Goal: Transaction & Acquisition: Purchase product/service

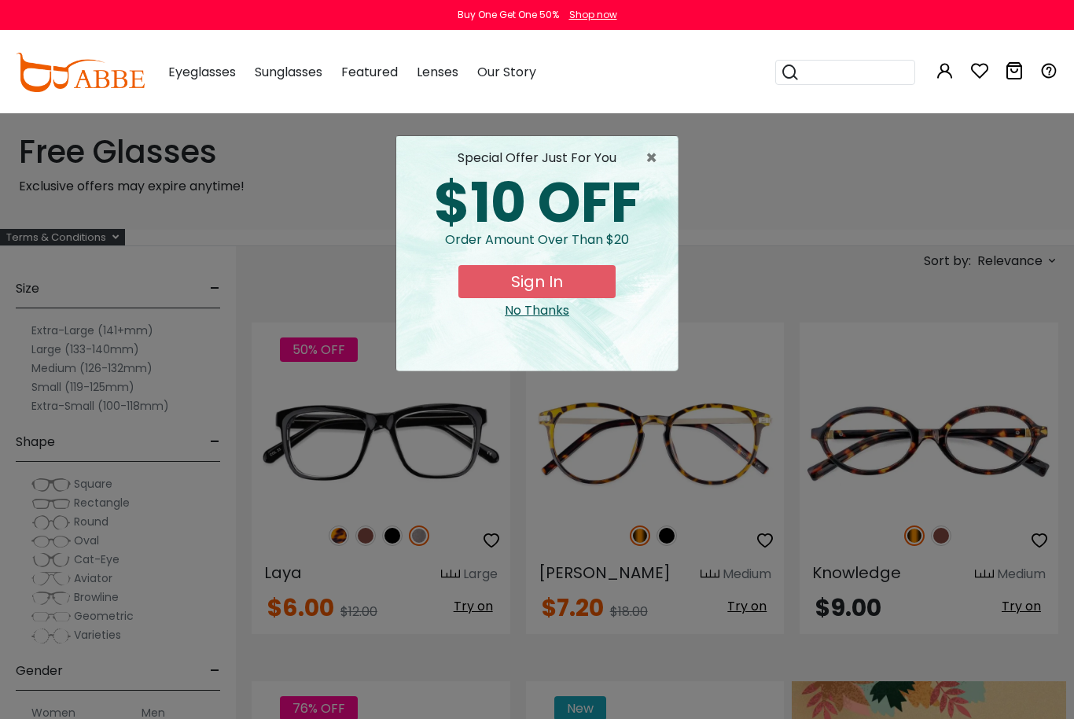
click at [646, 160] on span "×" at bounding box center [656, 158] width 20 height 19
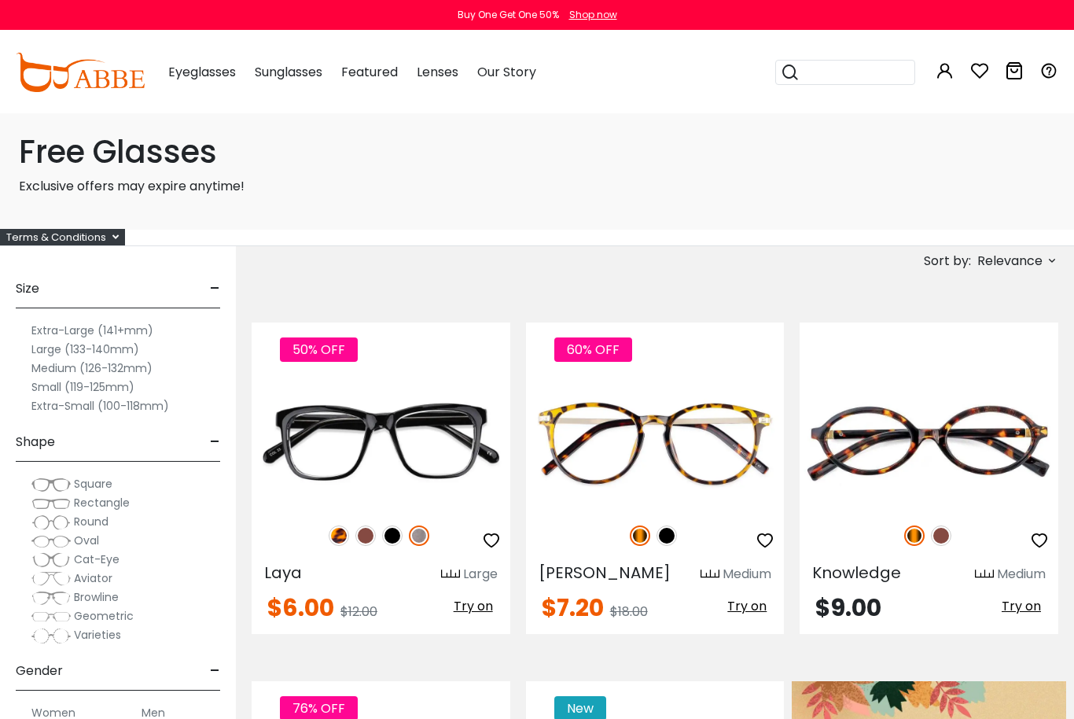
click at [120, 507] on span "Rectangle" at bounding box center [102, 503] width 56 height 16
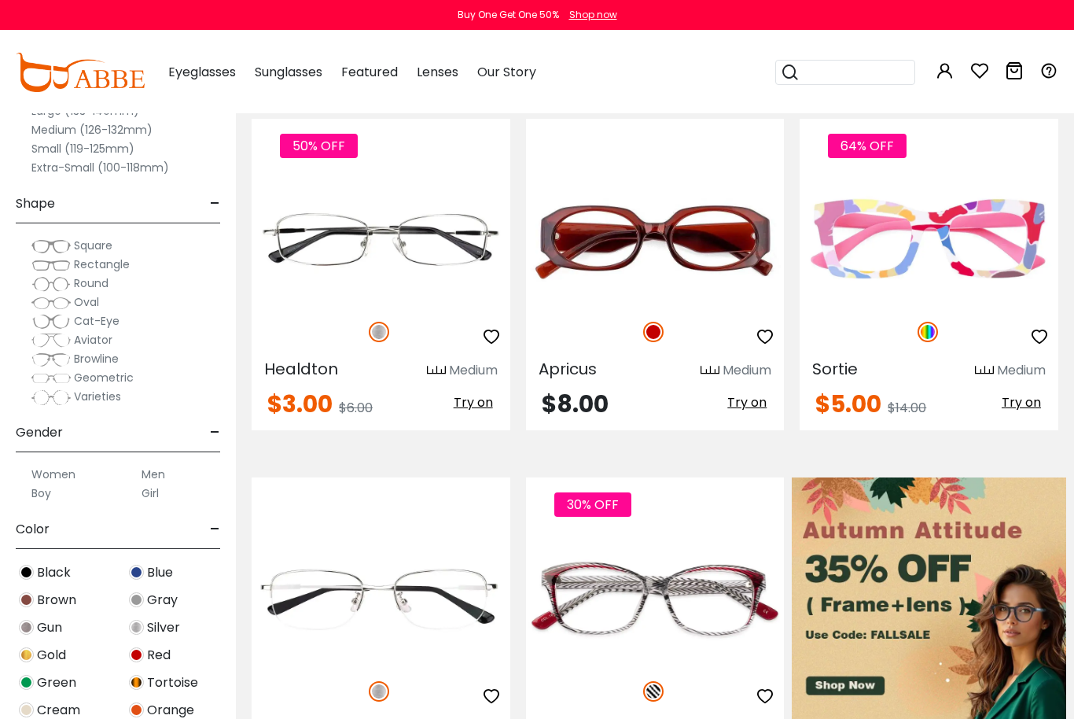
scroll to position [234, 0]
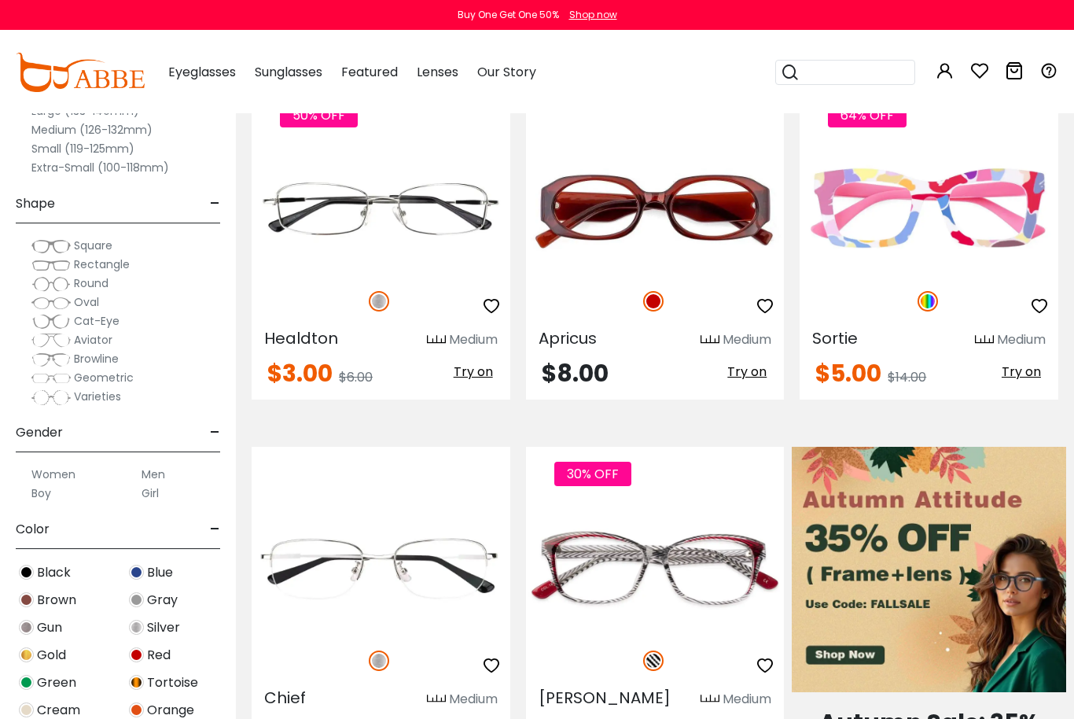
click at [0, 0] on img at bounding box center [0, 0] width 0 height 0
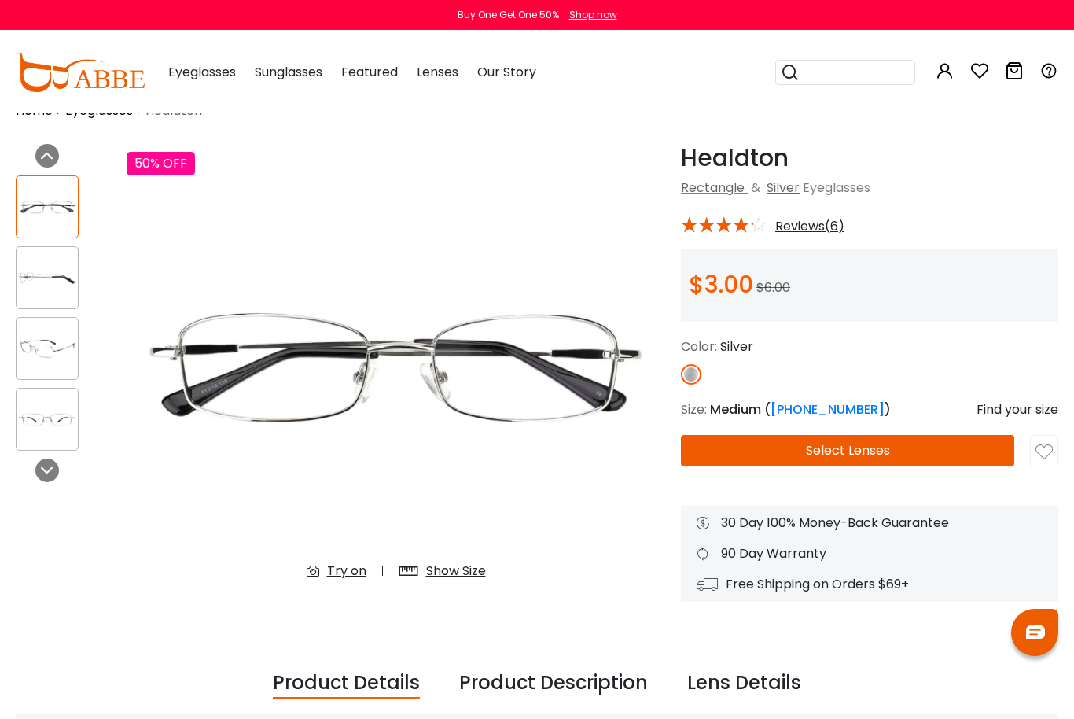
scroll to position [38, 0]
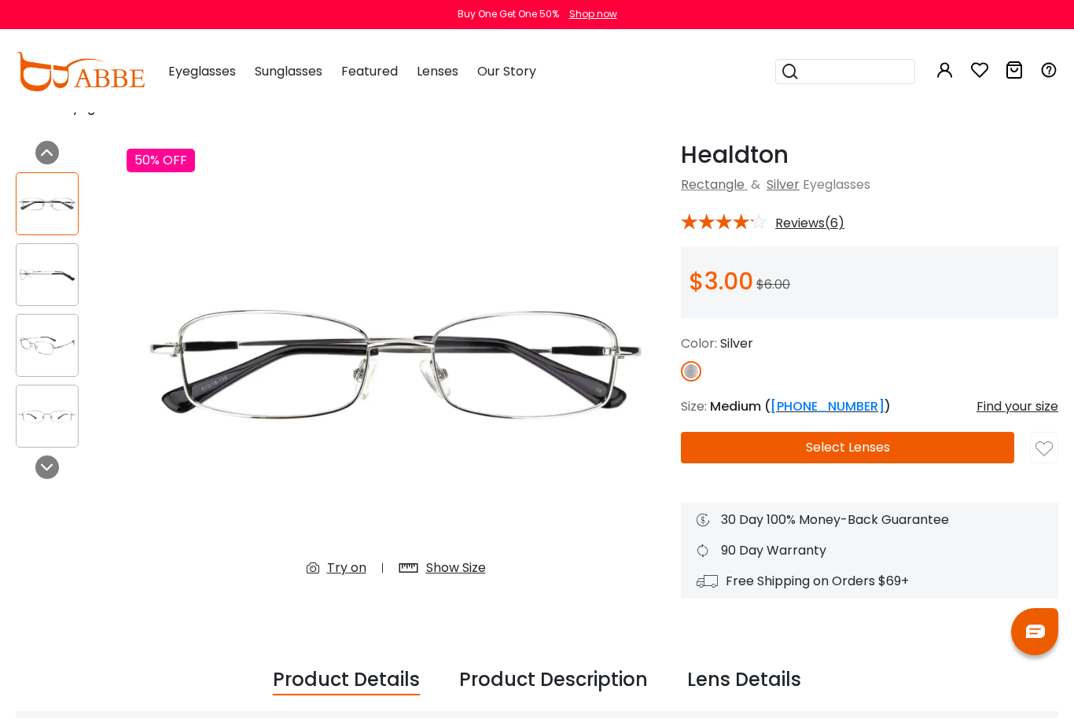
click at [900, 444] on button "Select Lenses" at bounding box center [847, 448] width 333 height 31
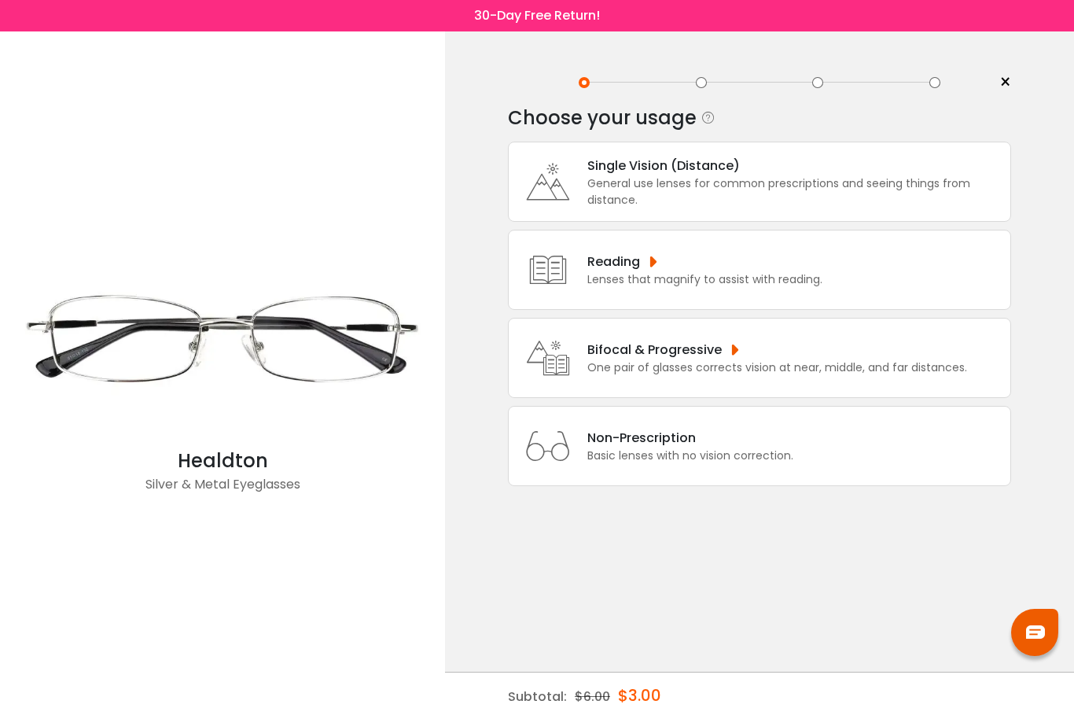
click at [794, 195] on div "General use lenses for common prescriptions and seeing things from distance." at bounding box center [795, 191] width 415 height 33
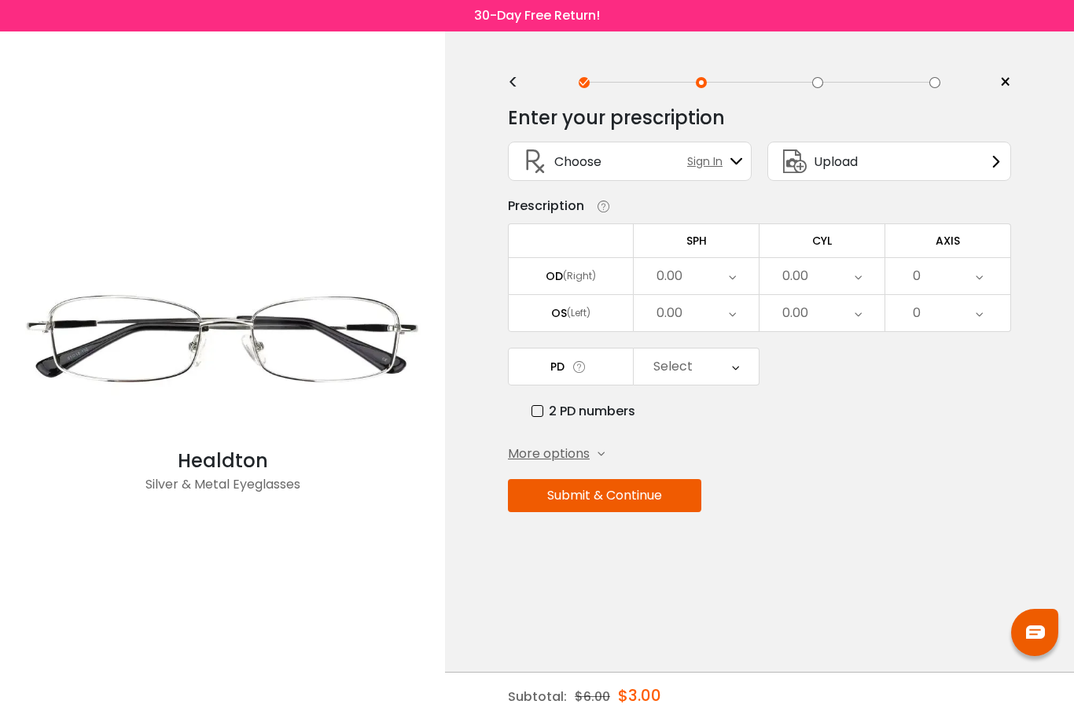
click at [901, 175] on div "Upload" at bounding box center [890, 161] width 244 height 39
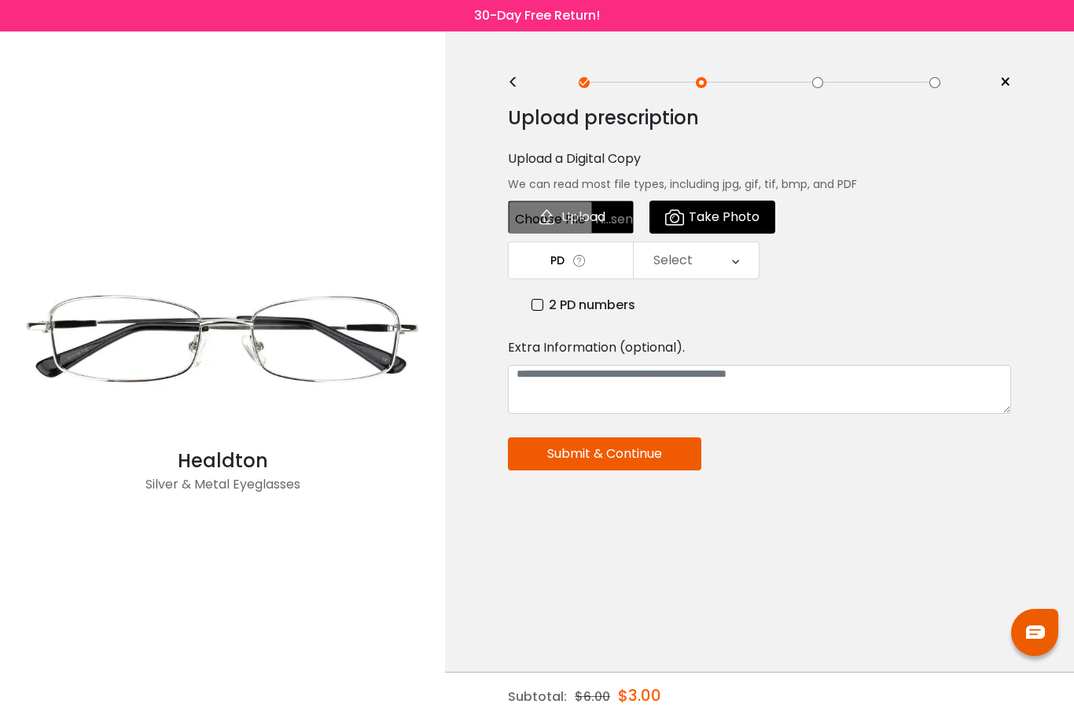
click at [745, 221] on span "Take Photo" at bounding box center [724, 216] width 71 height 31
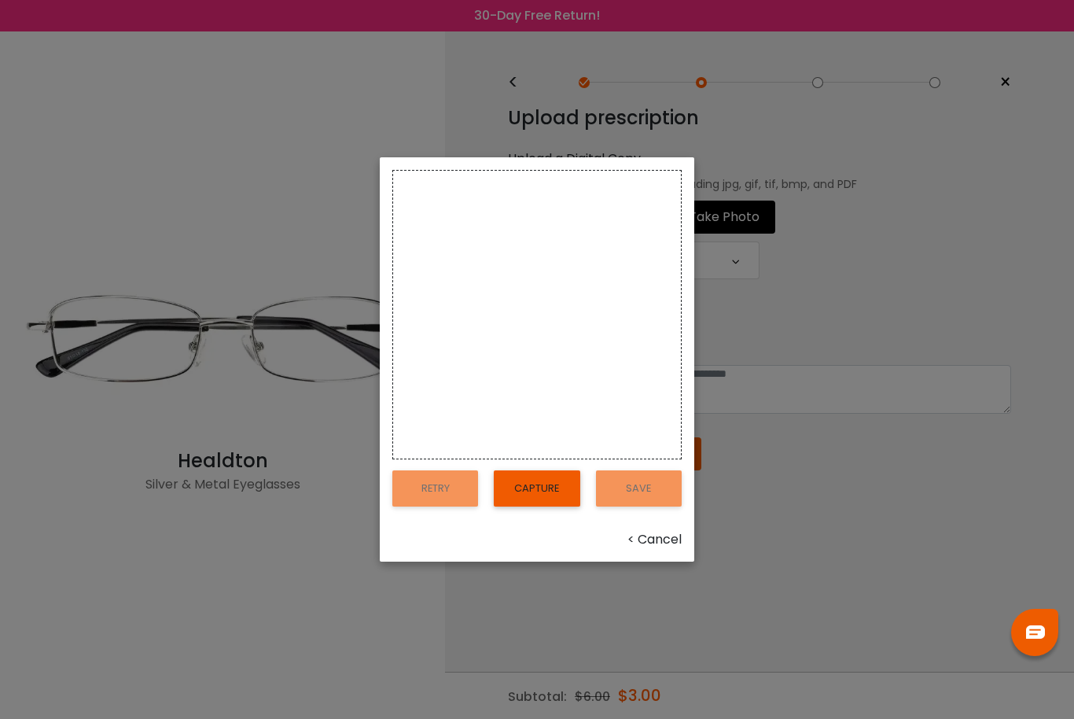
click at [536, 507] on button "Capture" at bounding box center [537, 488] width 86 height 36
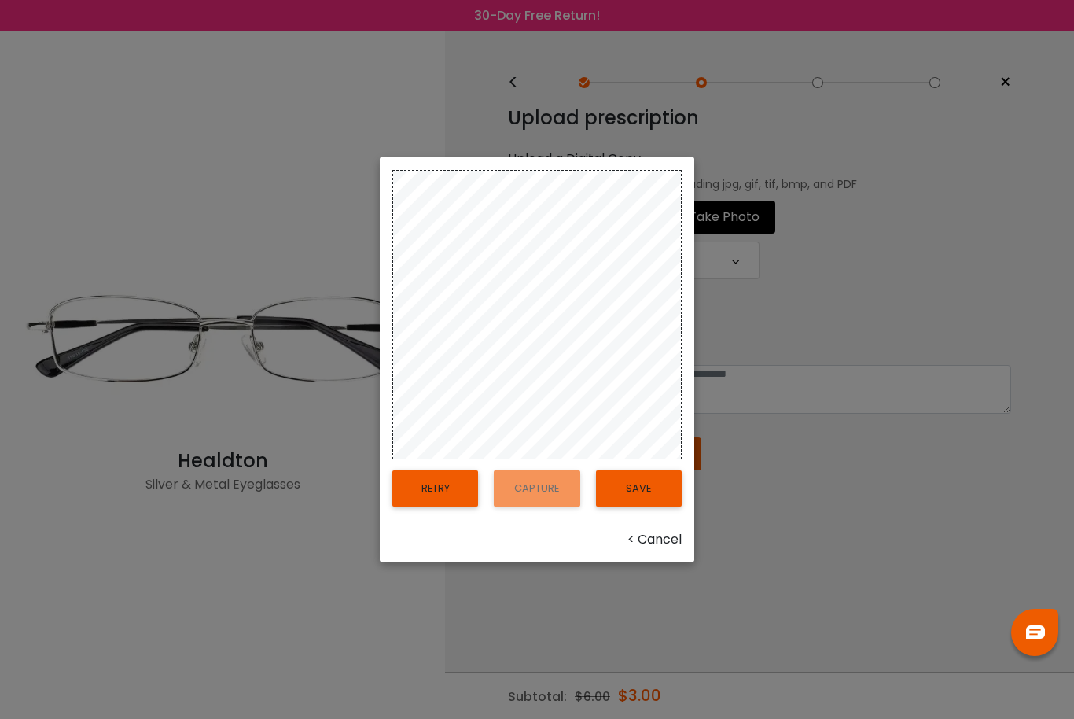
click at [641, 507] on button "Save" at bounding box center [639, 488] width 86 height 36
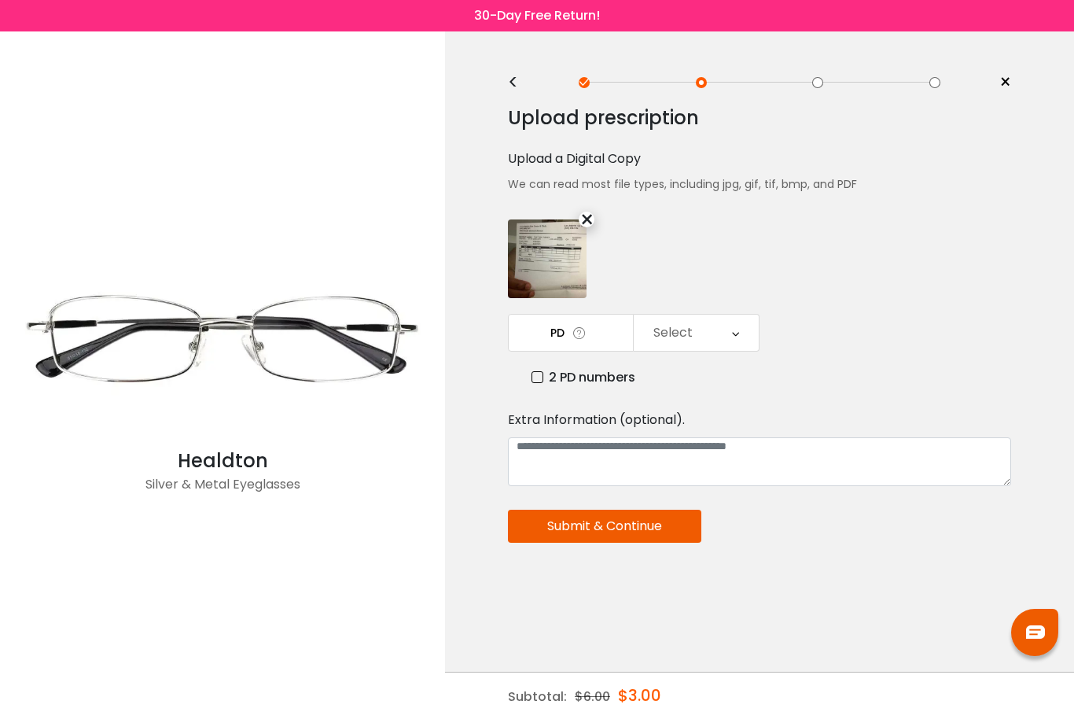
click at [672, 532] on button "Submit & Continue" at bounding box center [604, 526] width 193 height 33
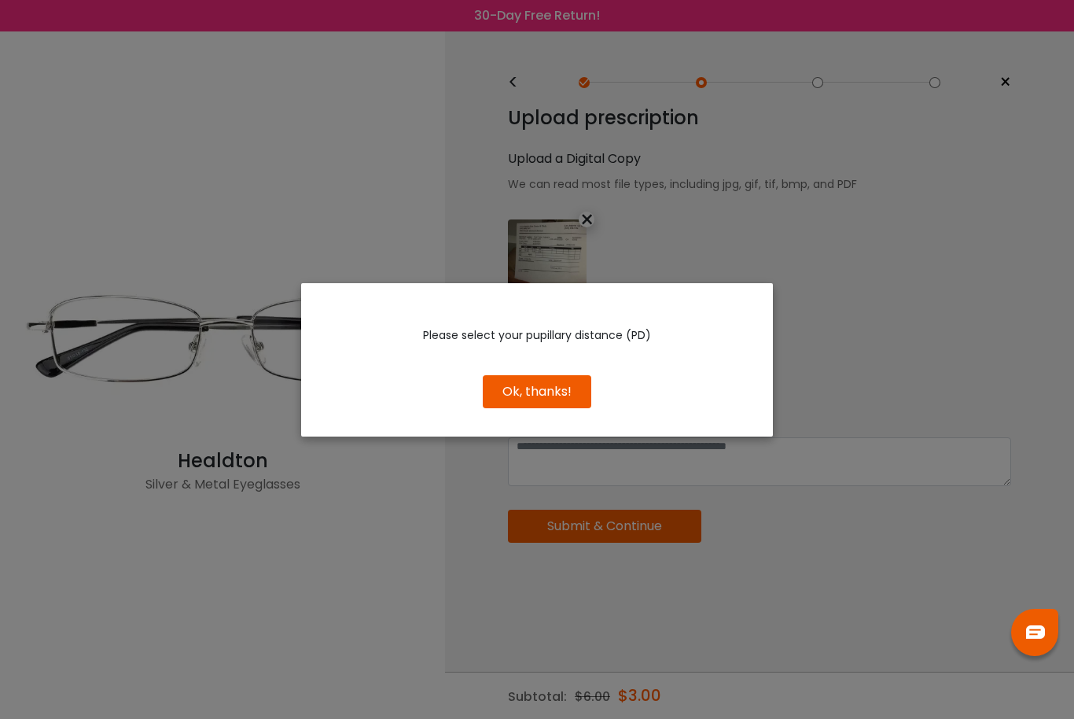
click at [571, 390] on button "Ok, thanks!" at bounding box center [537, 391] width 109 height 33
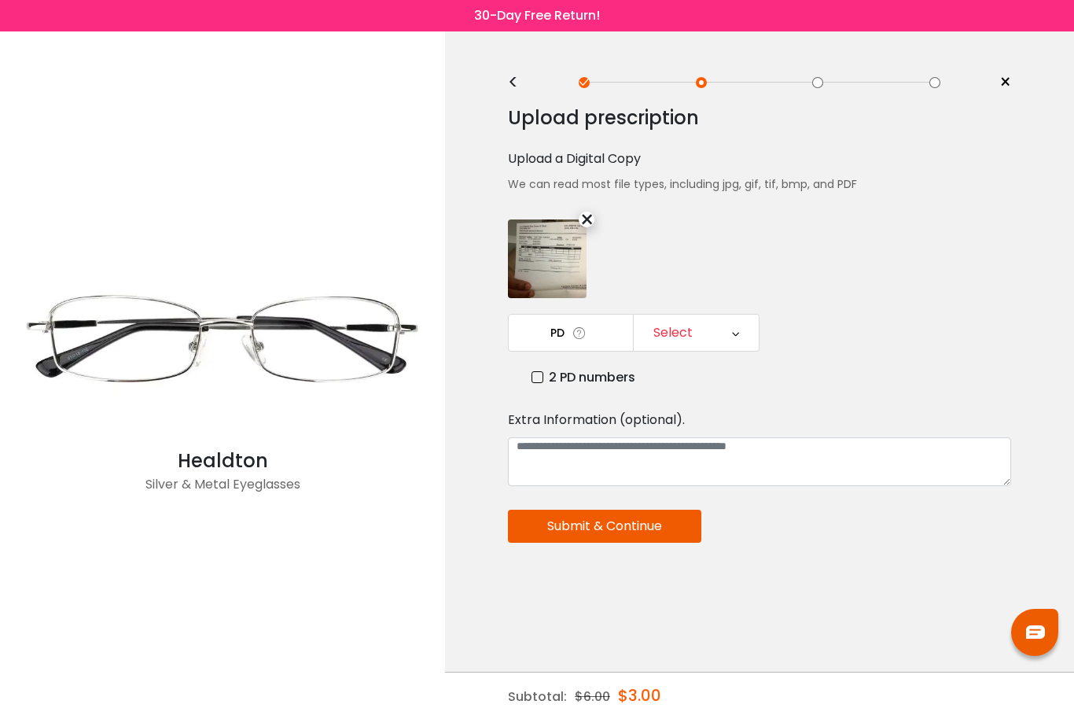
click at [722, 337] on div "Select" at bounding box center [696, 333] width 125 height 36
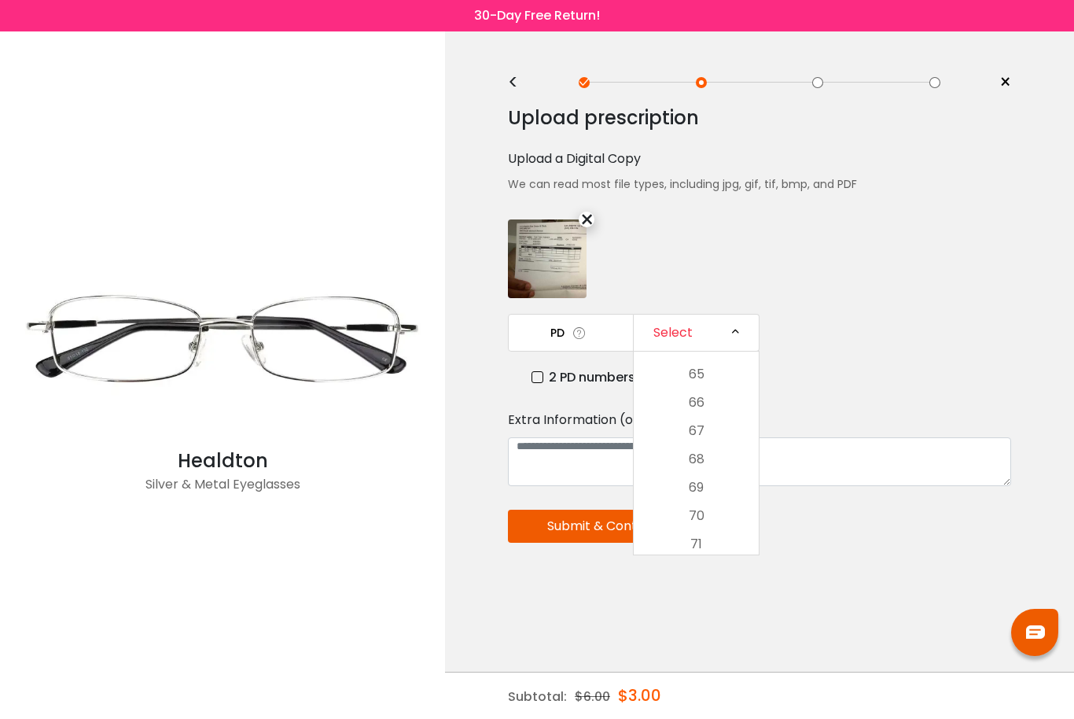
scroll to position [542, 0]
click at [721, 449] on li "68" at bounding box center [696, 447] width 125 height 28
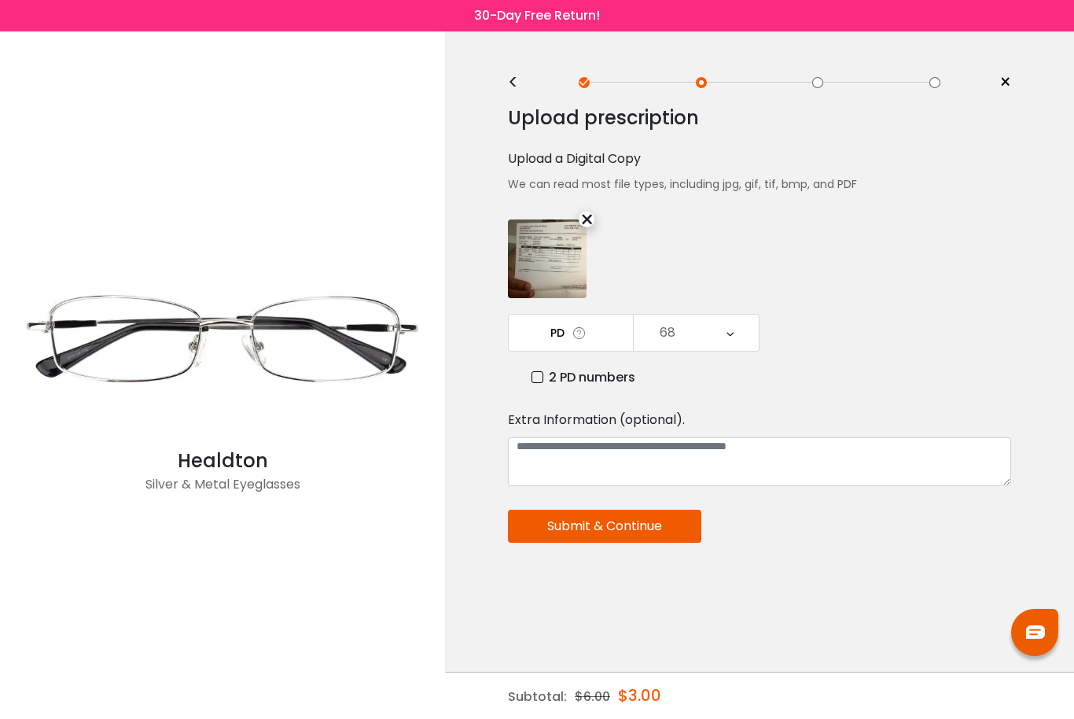
click at [661, 535] on button "Submit & Continue" at bounding box center [604, 526] width 193 height 33
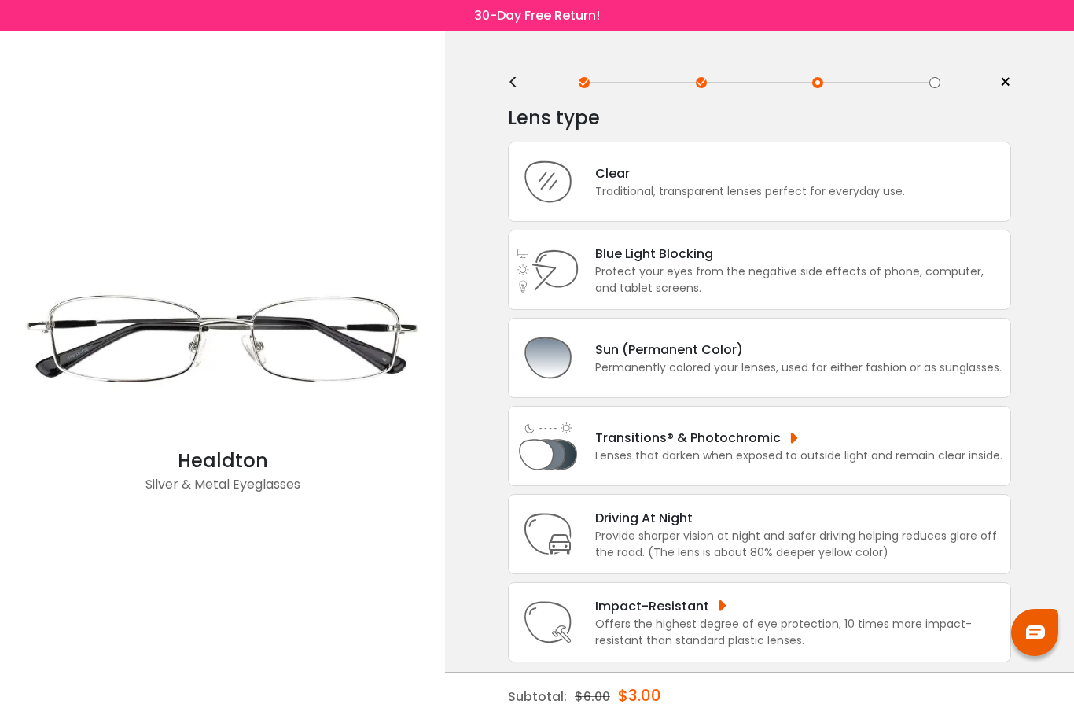
click at [937, 190] on div "Clear Traditional, transparent lenses perfect for everyday use." at bounding box center [759, 182] width 503 height 80
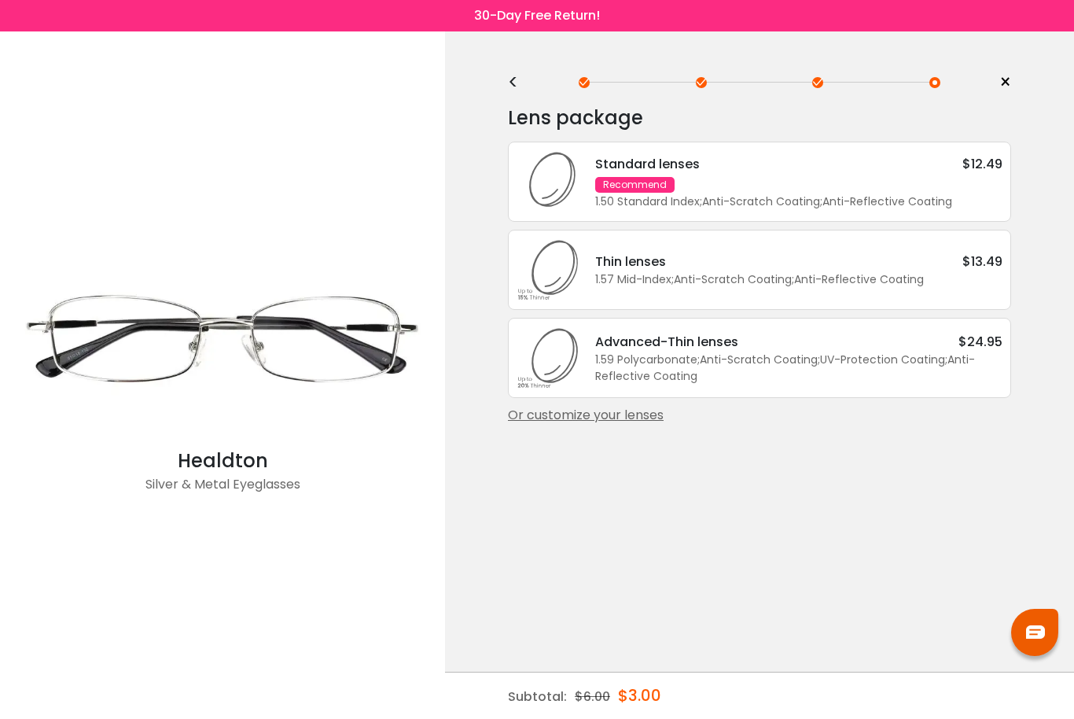
click at [941, 179] on div "Standard lenses $12.49 Recommend 1.50 Standard Index ; Anti-Scratch Coating ; A…" at bounding box center [791, 182] width 423 height 56
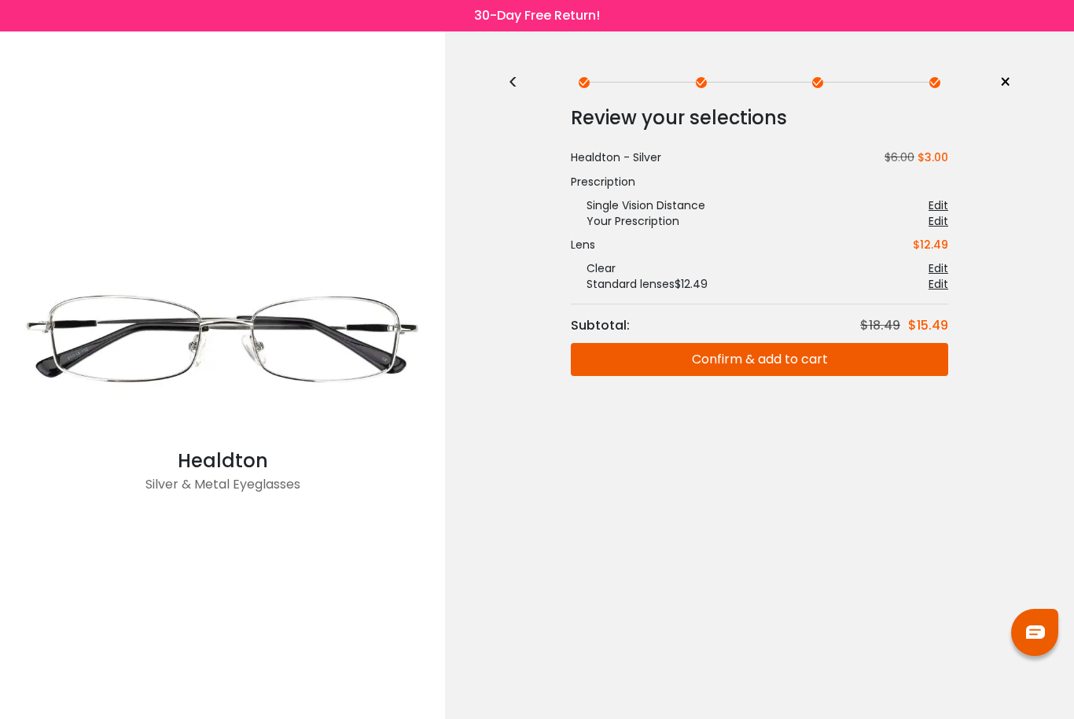
click at [823, 358] on button "Confirm & add to cart" at bounding box center [760, 359] width 378 height 33
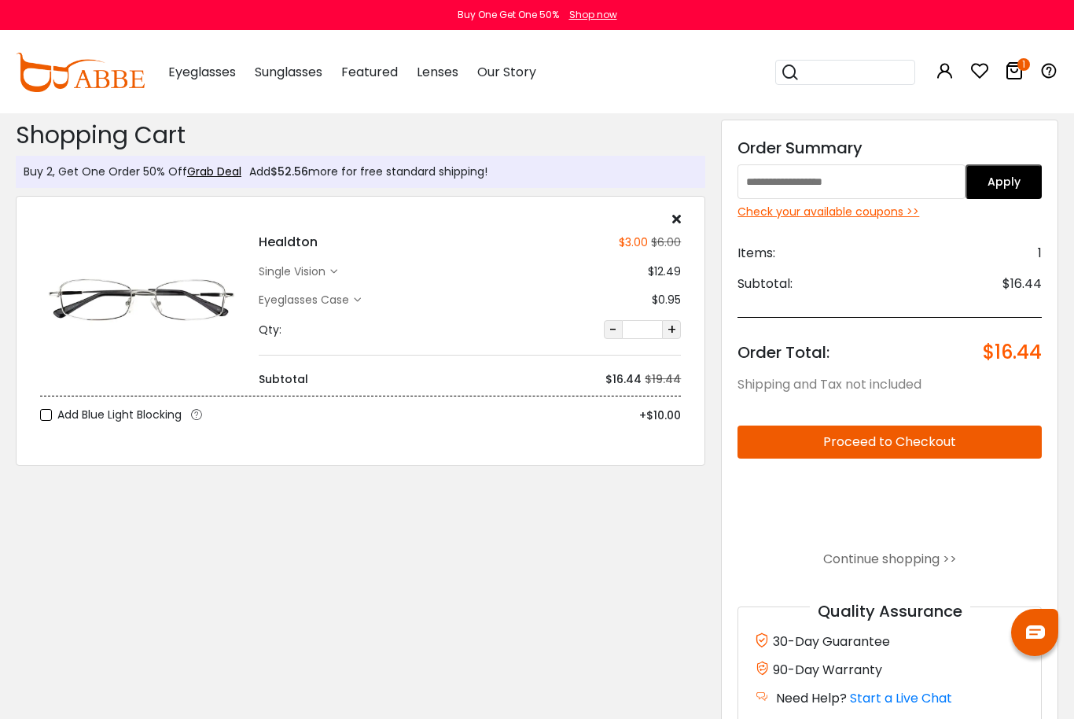
click at [594, 20] on div "Shop now" at bounding box center [593, 15] width 48 height 14
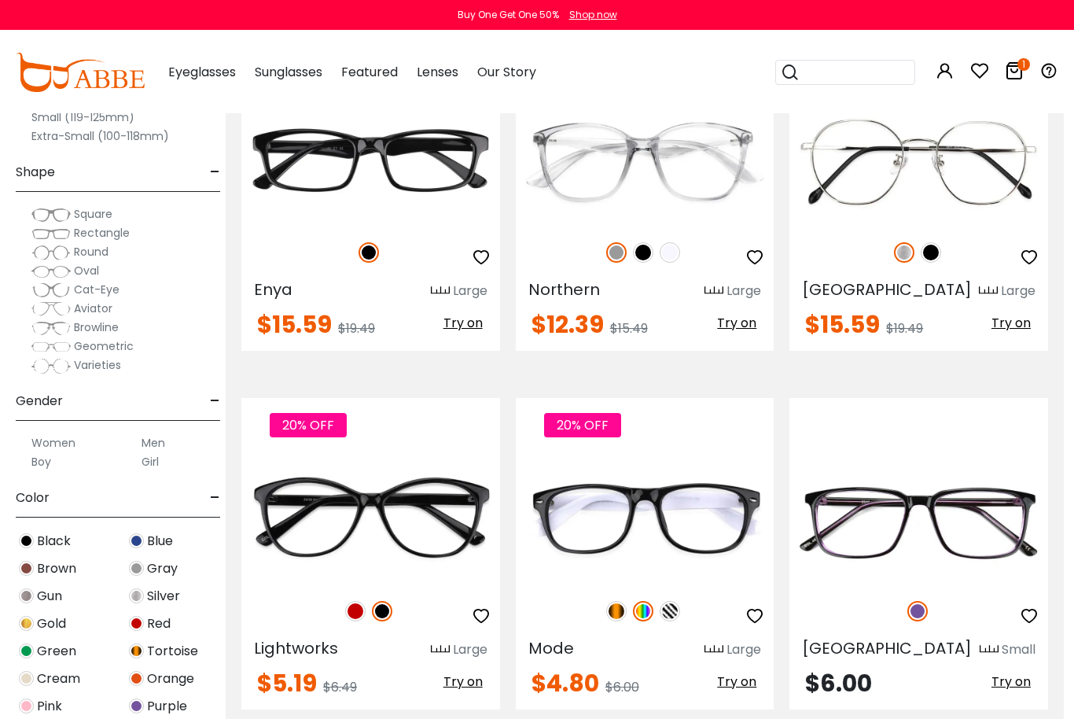
scroll to position [6576, 9]
click at [94, 232] on span "Rectangle" at bounding box center [102, 233] width 56 height 16
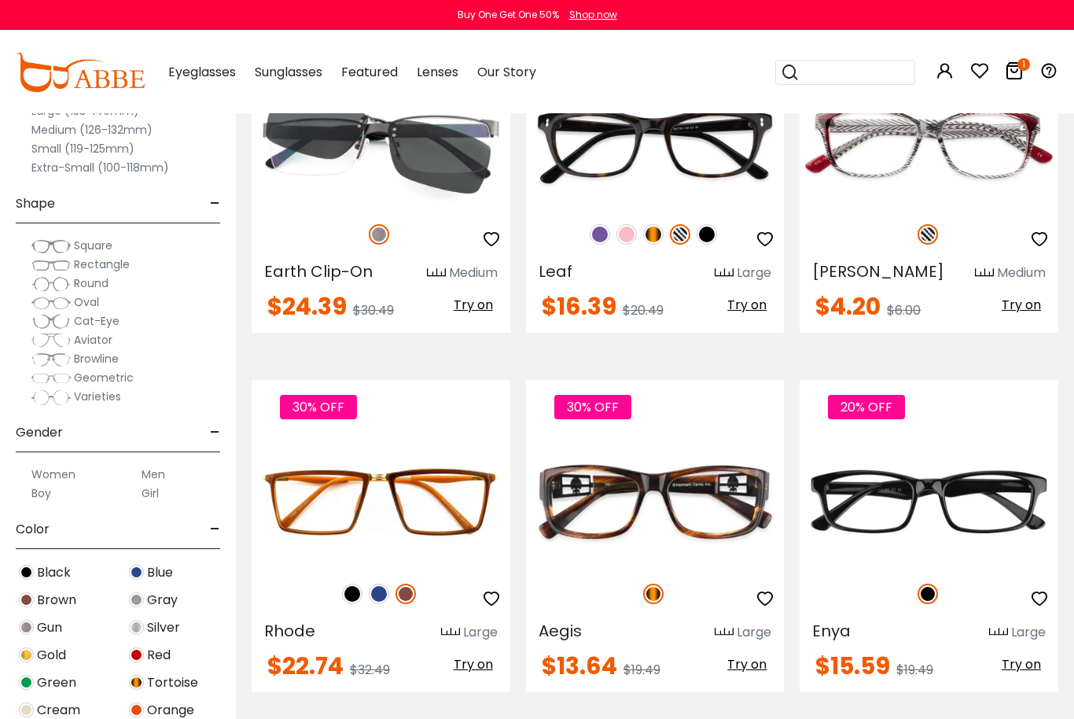
scroll to position [1872, 0]
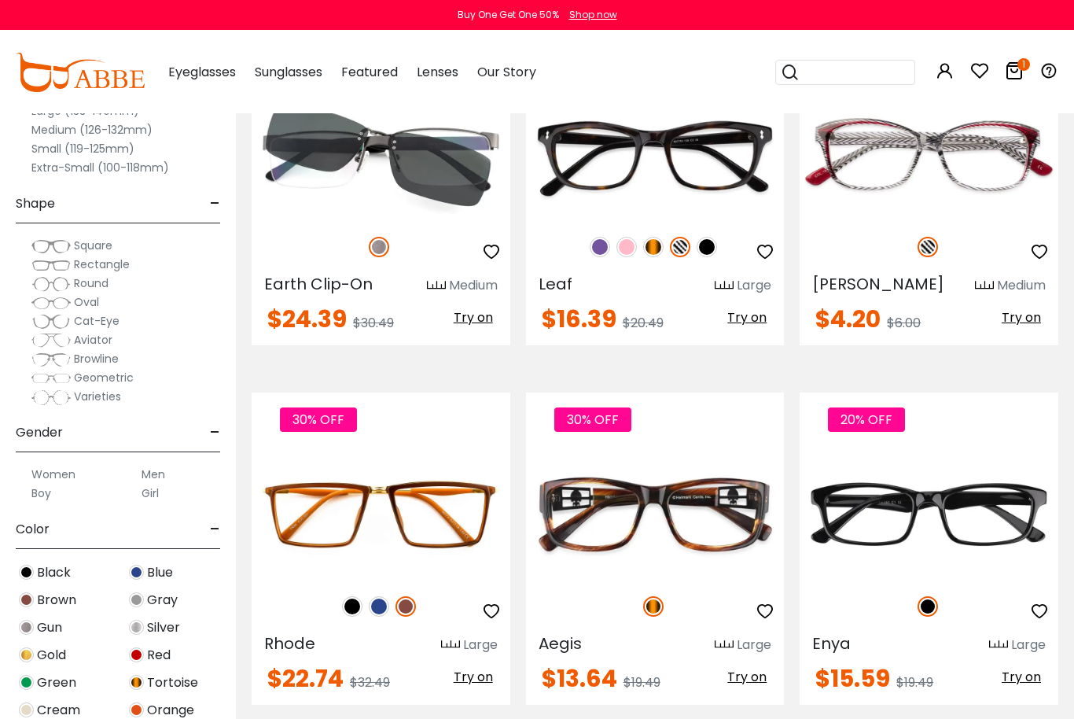
click at [158, 466] on label "Men" at bounding box center [154, 474] width 24 height 19
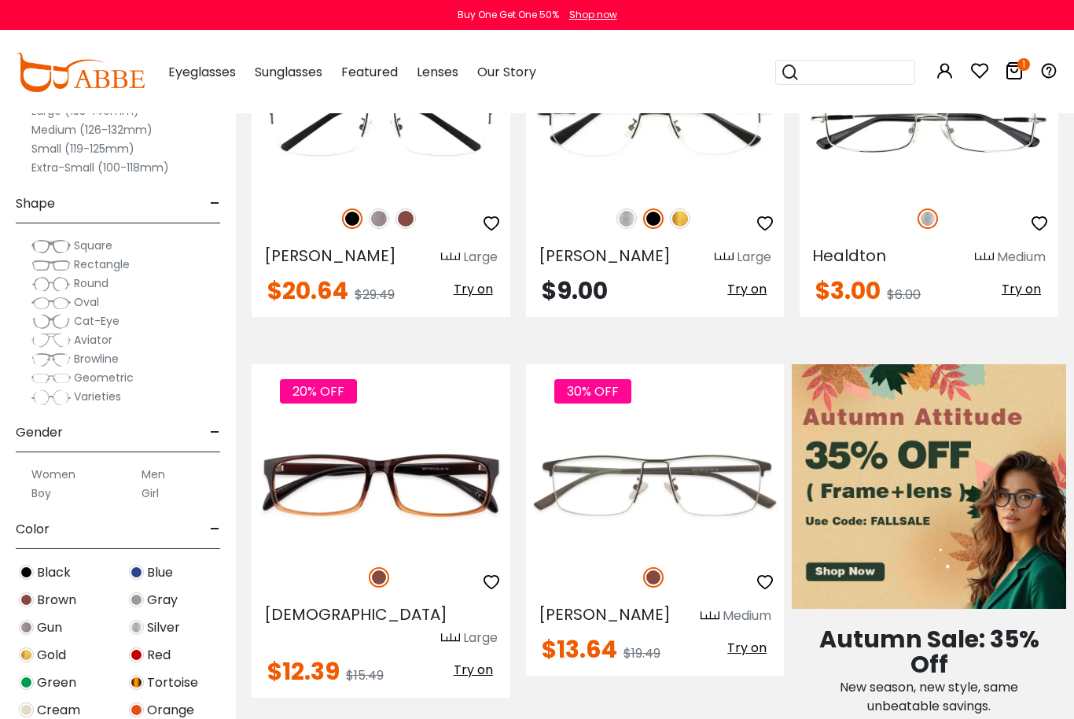
scroll to position [425, 0]
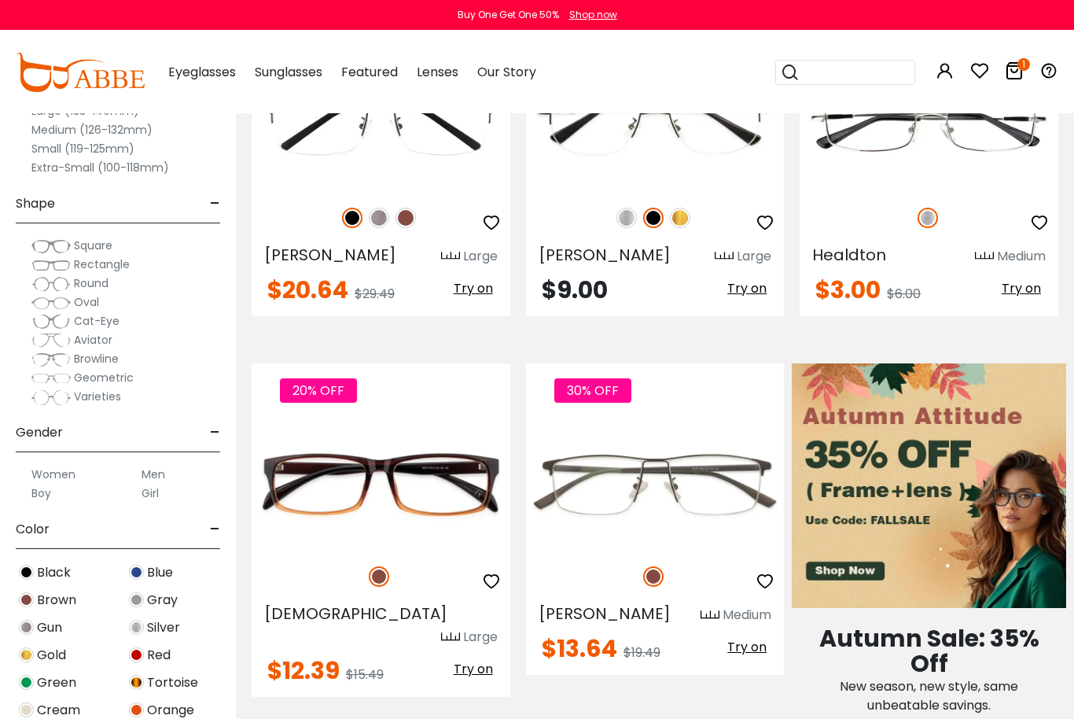
click at [0, 0] on img at bounding box center [0, 0] width 0 height 0
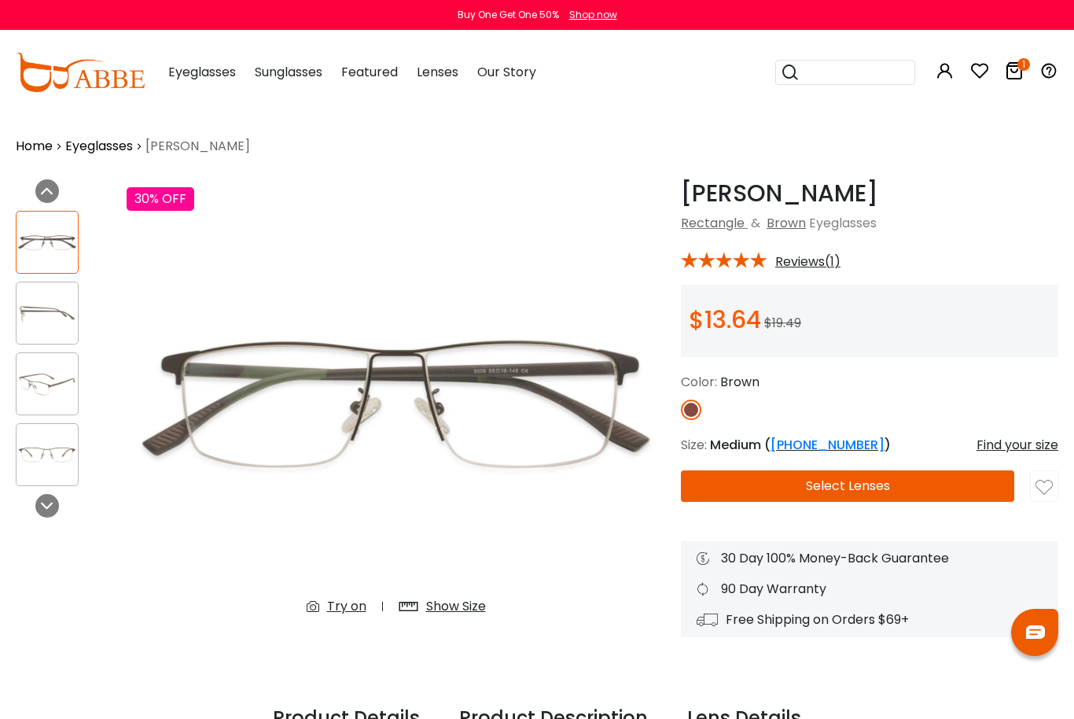
click at [879, 490] on button "Select Lenses" at bounding box center [847, 485] width 333 height 31
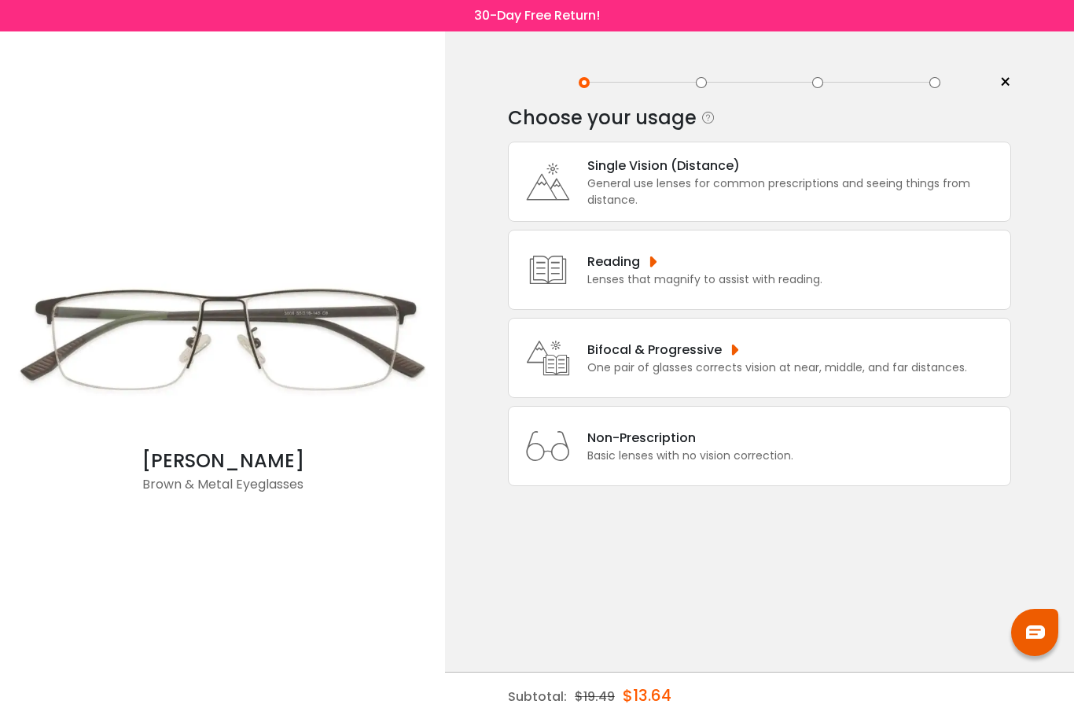
click at [785, 200] on div "General use lenses for common prescriptions and seeing things from distance." at bounding box center [795, 191] width 415 height 33
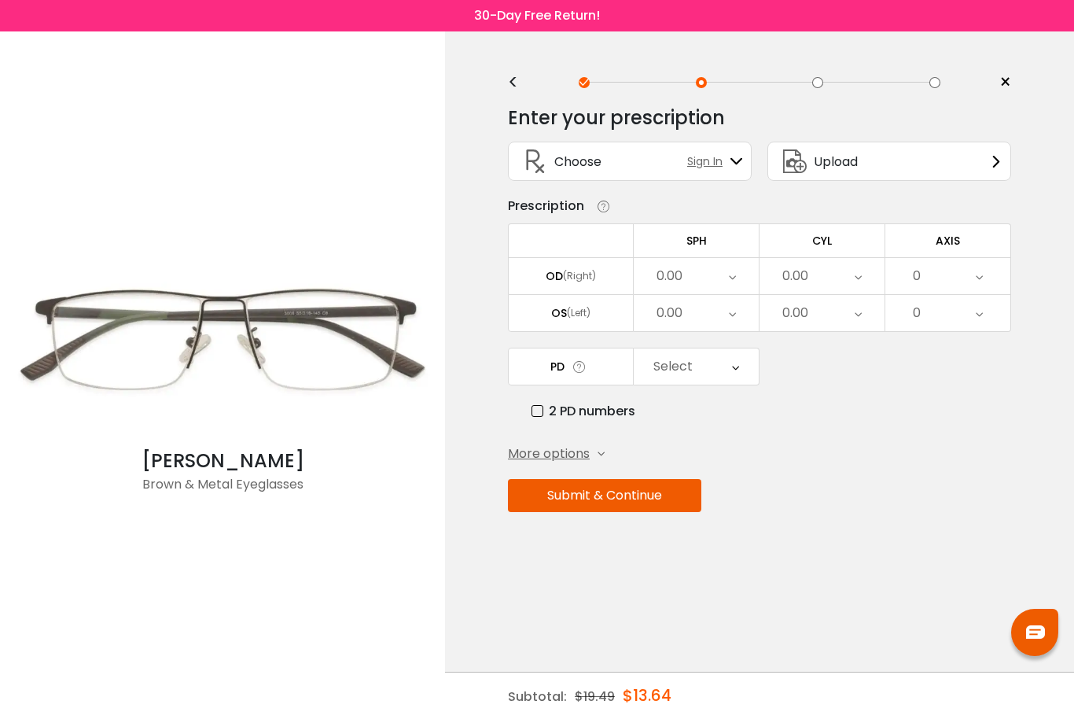
click at [998, 171] on div "Upload" at bounding box center [890, 161] width 244 height 39
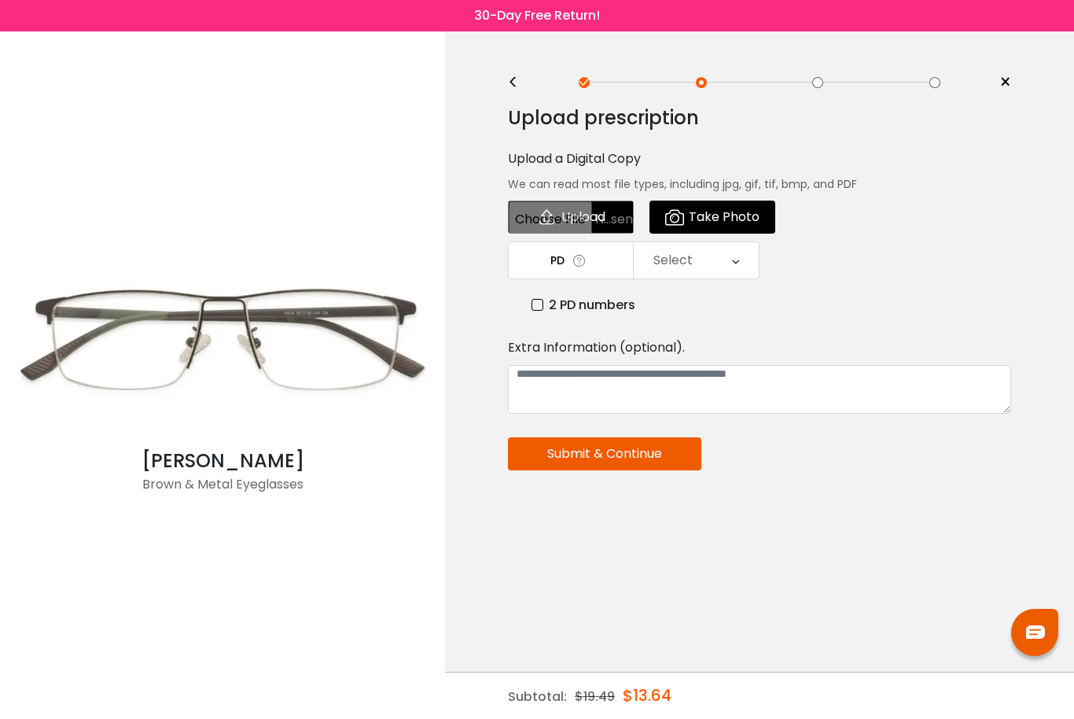
click at [753, 257] on div "Select" at bounding box center [696, 260] width 125 height 36
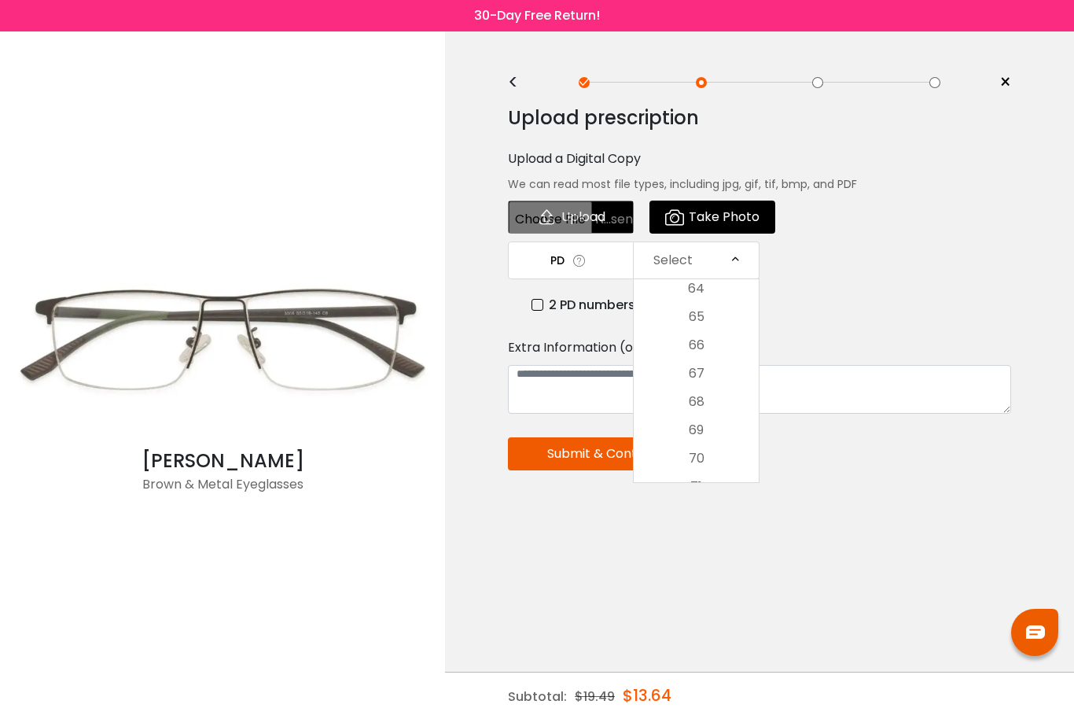
scroll to position [526, 0]
click at [735, 387] on li "68" at bounding box center [696, 390] width 125 height 28
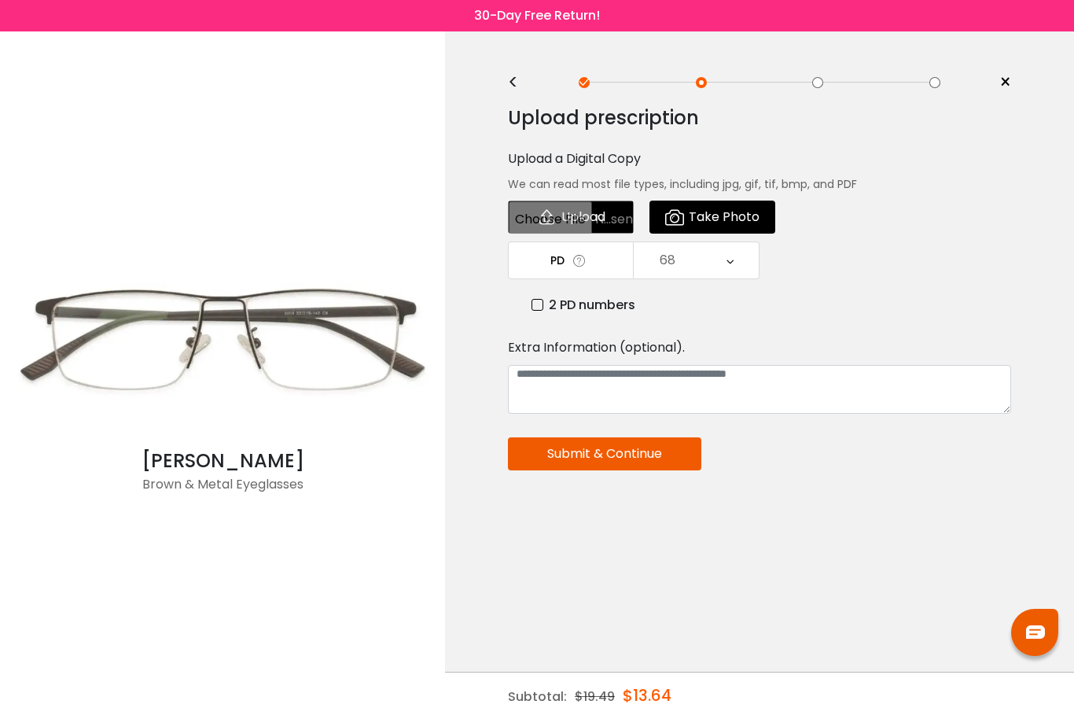
click at [738, 219] on span "Take Photo" at bounding box center [724, 216] width 71 height 31
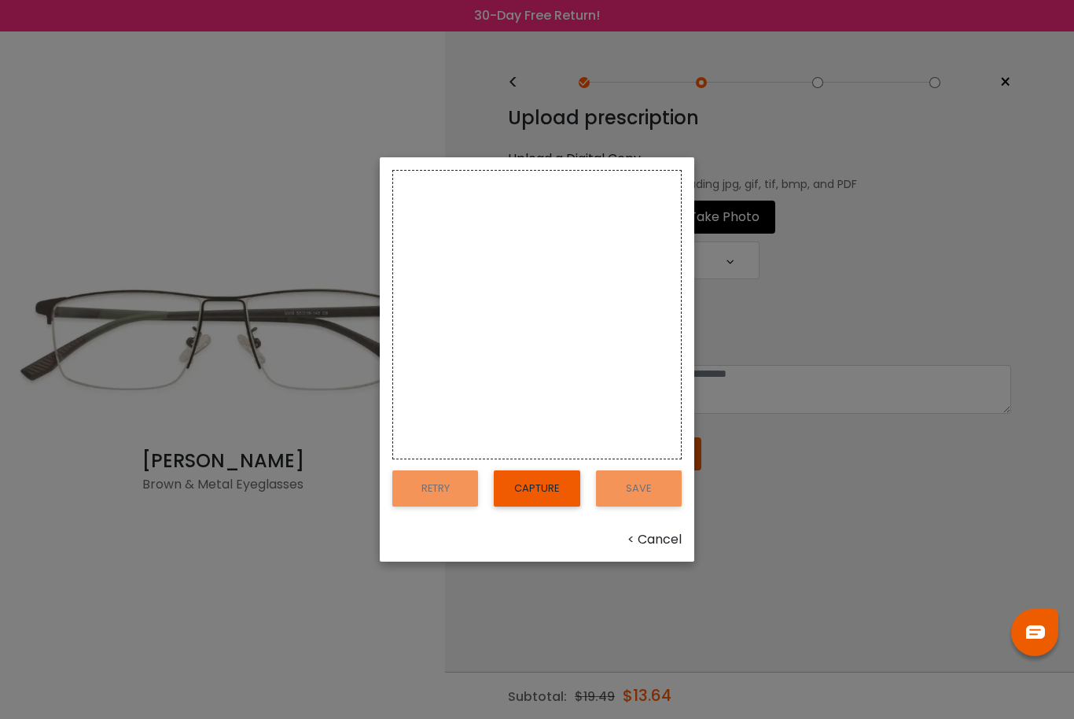
click at [529, 507] on button "Capture" at bounding box center [537, 488] width 86 height 36
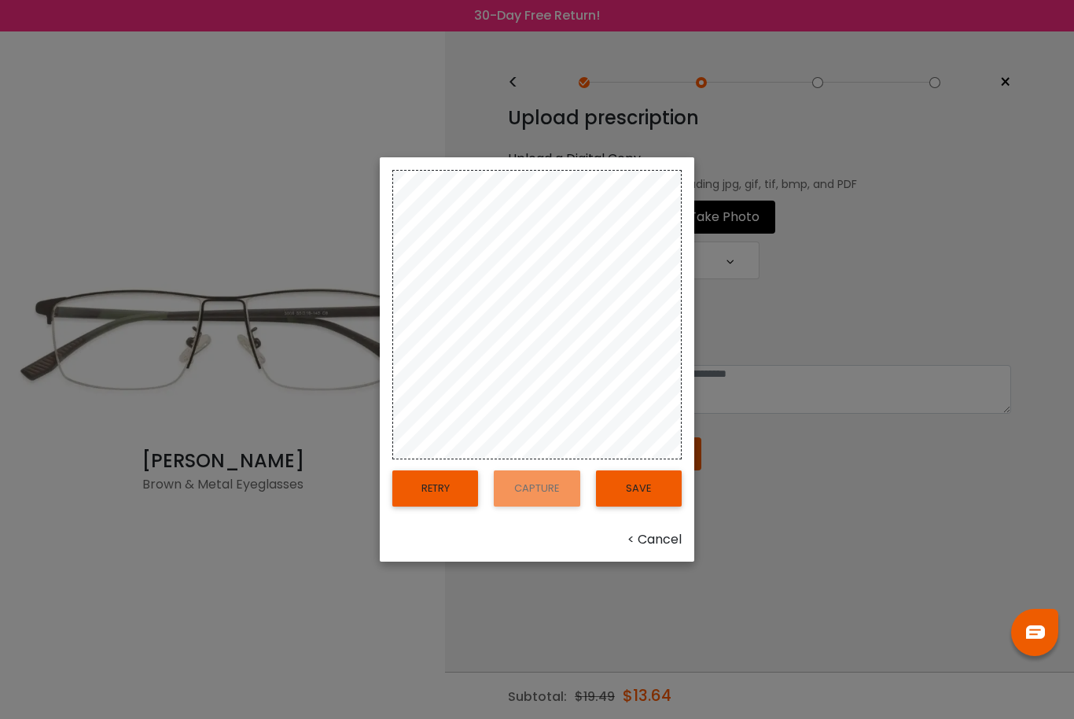
click at [626, 507] on button "Save" at bounding box center [639, 488] width 86 height 36
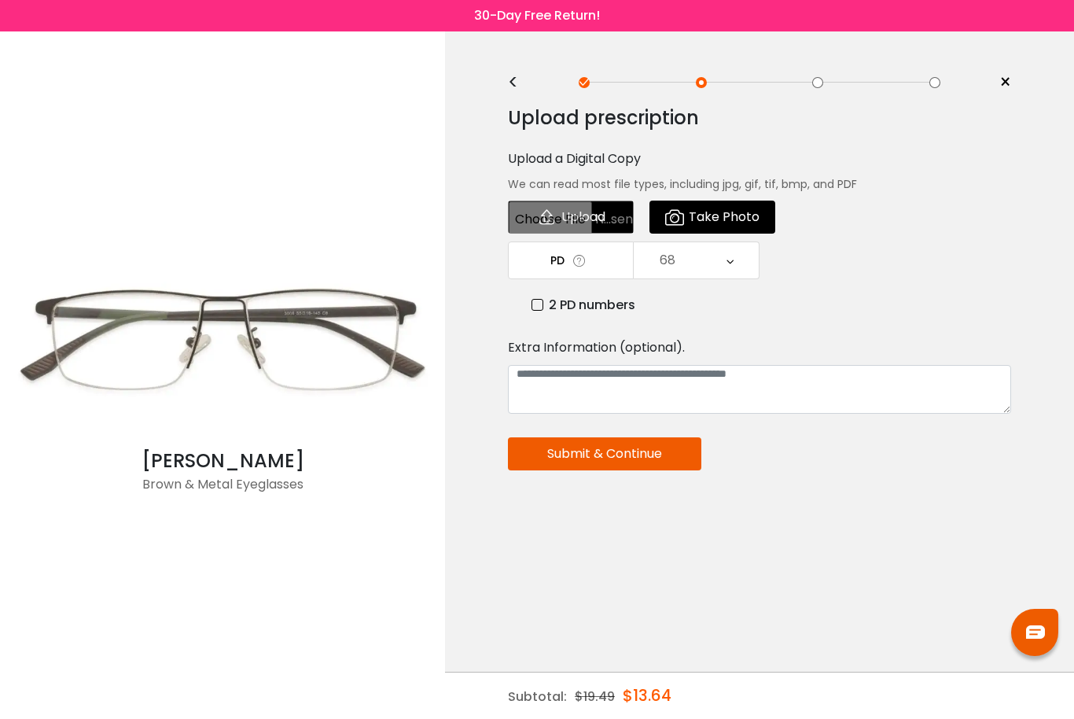
click at [663, 448] on button "Submit & Continue" at bounding box center [604, 453] width 193 height 33
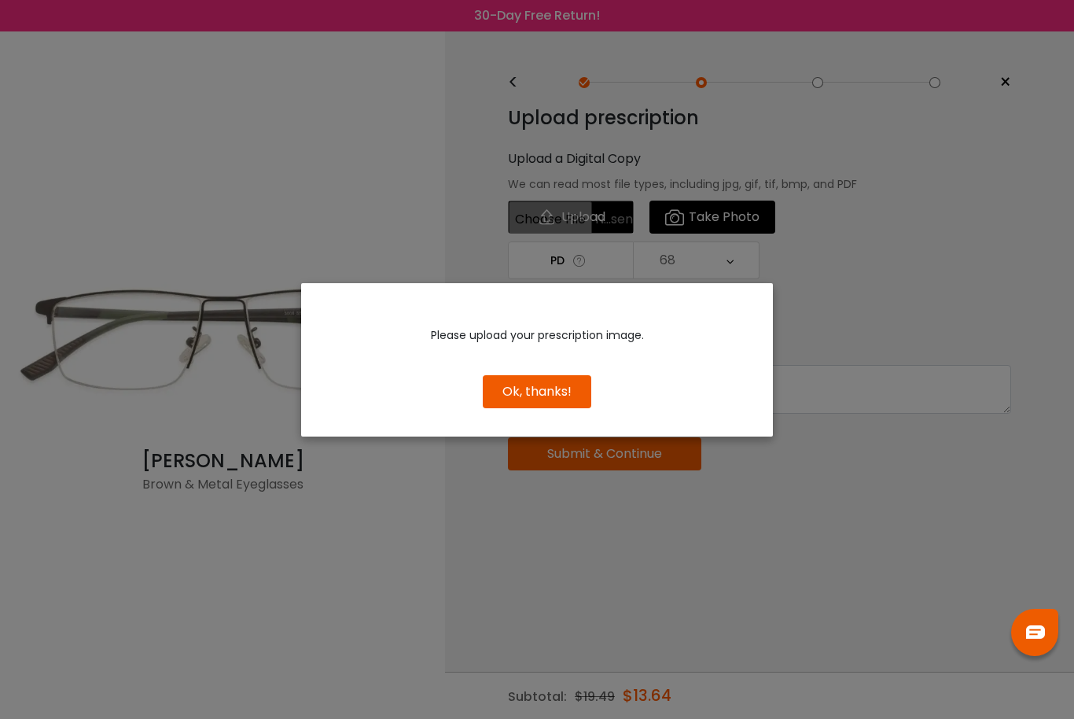
click at [556, 387] on button "Ok, thanks!" at bounding box center [537, 391] width 109 height 33
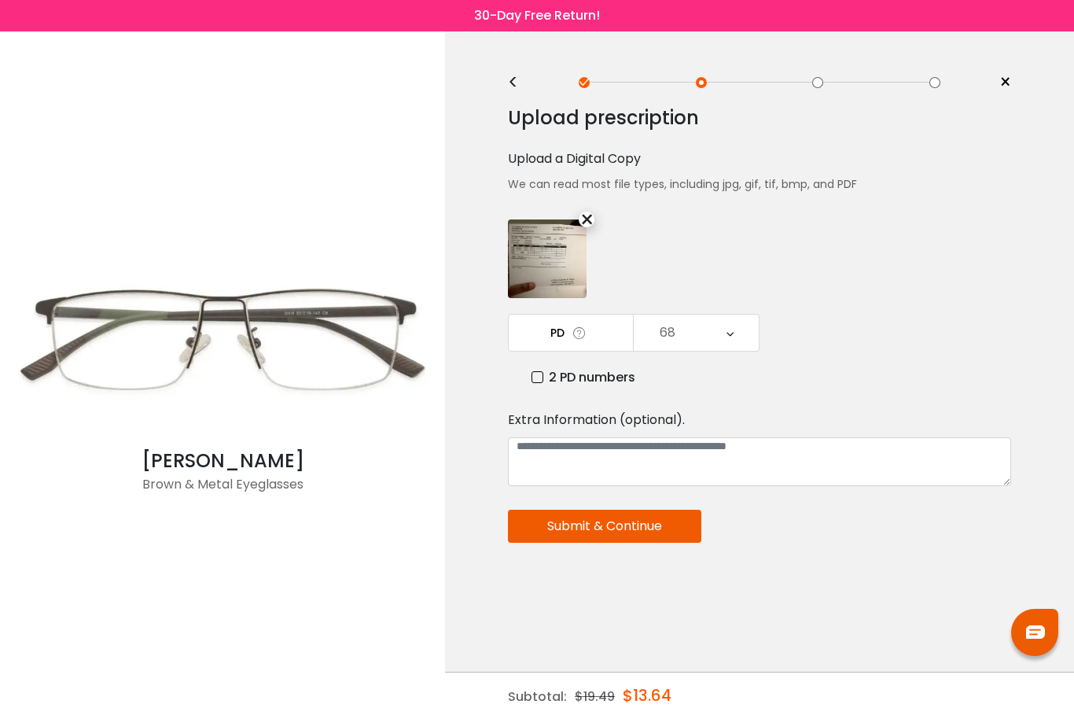
click at [654, 523] on button "Submit & Continue" at bounding box center [604, 526] width 193 height 33
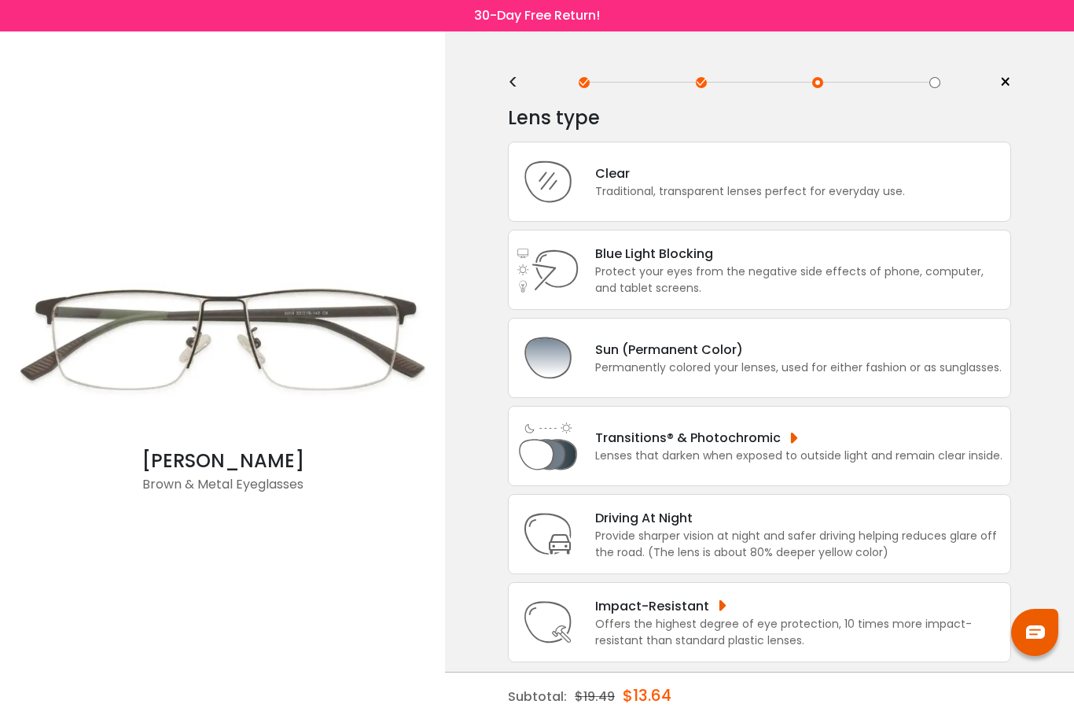
click at [894, 190] on div "Traditional, transparent lenses perfect for everyday use." at bounding box center [750, 191] width 310 height 17
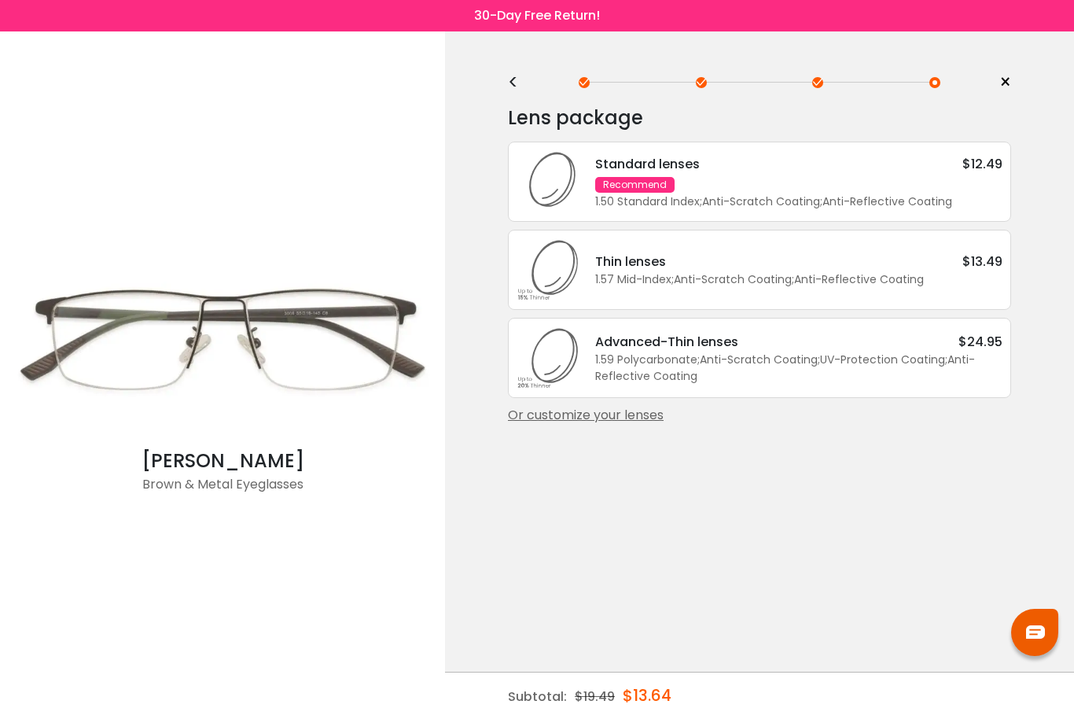
click at [974, 192] on div "Standard lenses $12.49 Recommend 1.50 Standard Index ; Anti-Scratch Coating ; A…" at bounding box center [791, 182] width 423 height 56
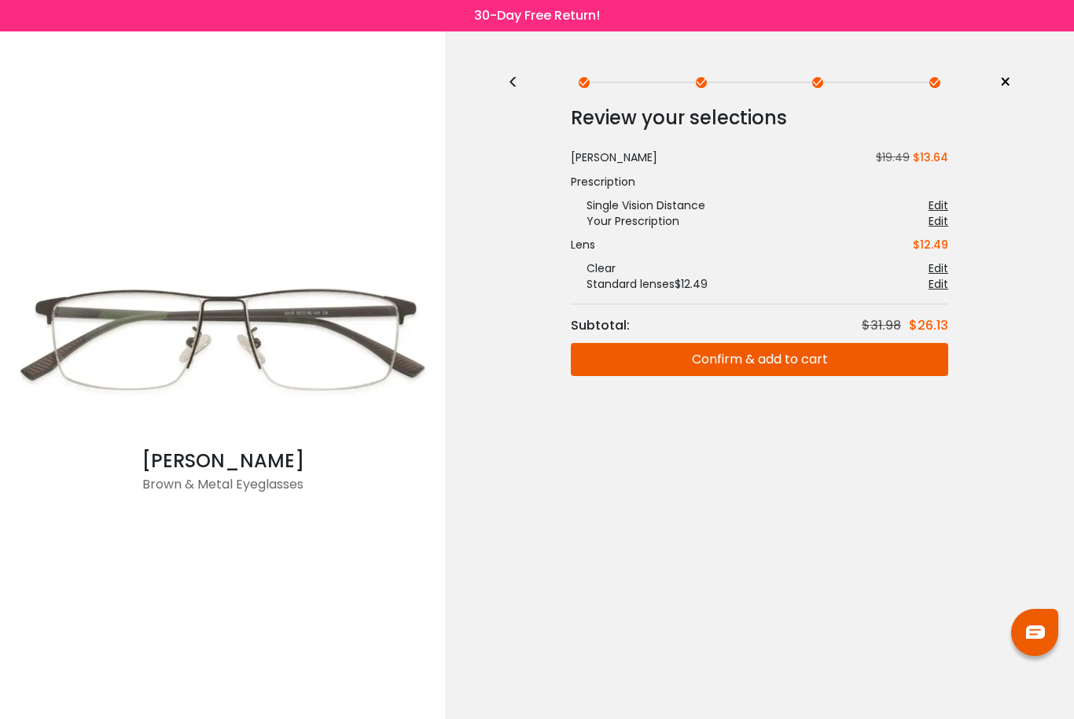
click at [885, 368] on button "Confirm & add to cart" at bounding box center [760, 359] width 378 height 33
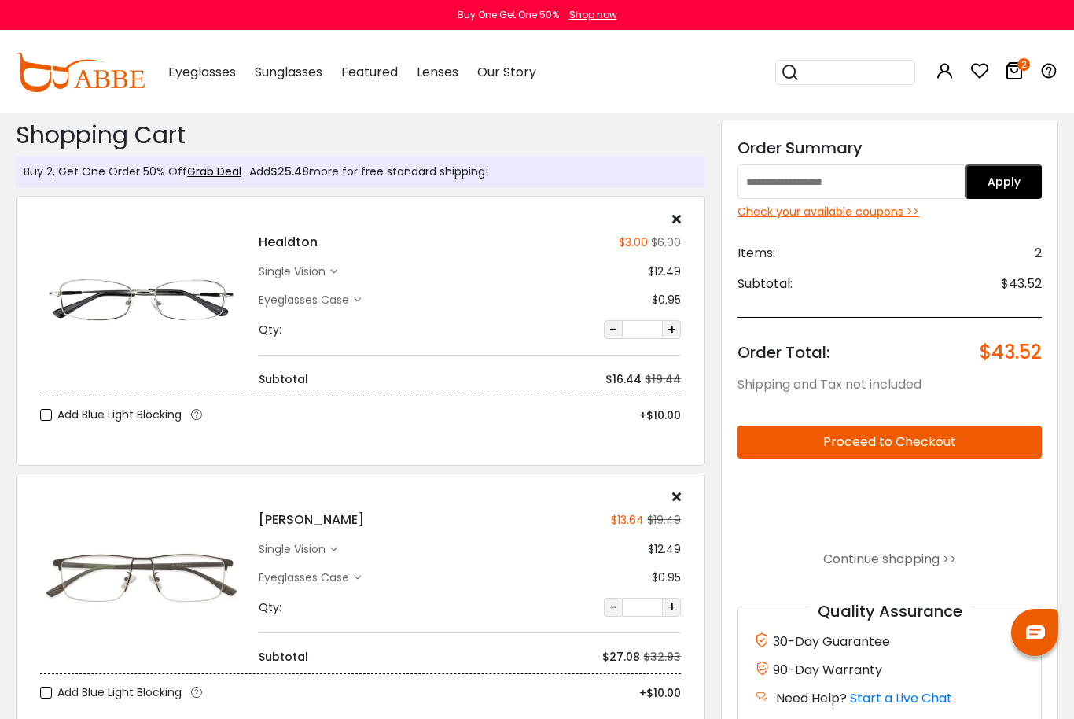
click at [890, 220] on div "Check your available coupons >>" at bounding box center [890, 212] width 304 height 17
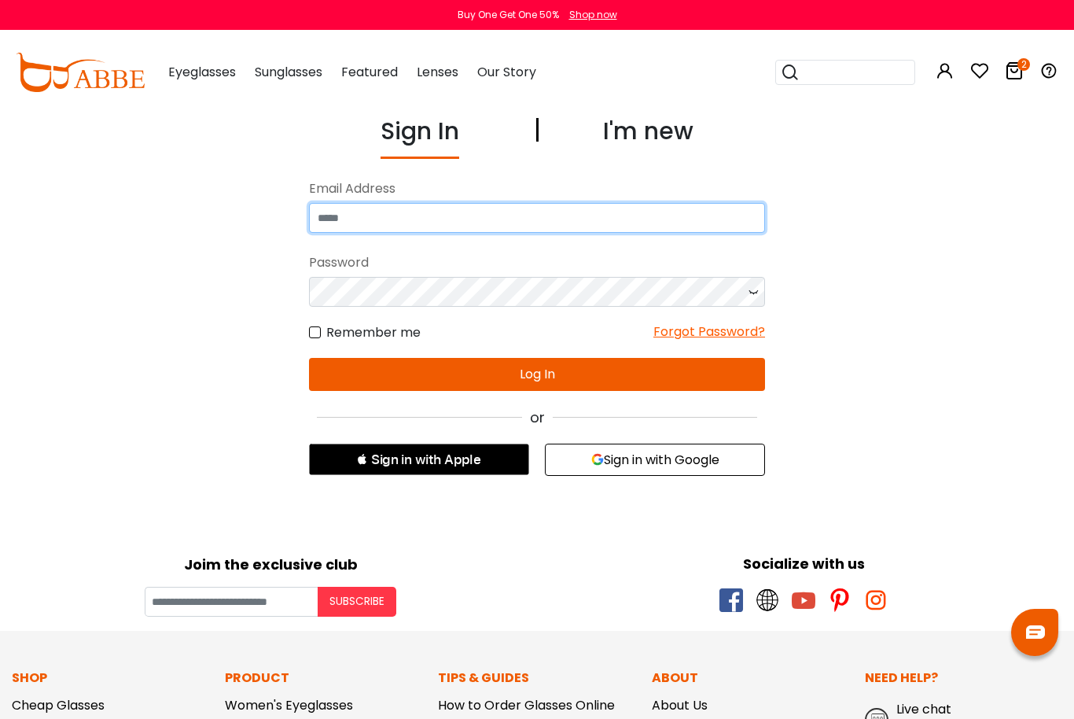
click at [614, 211] on input "email" at bounding box center [537, 218] width 456 height 30
type input "**********"
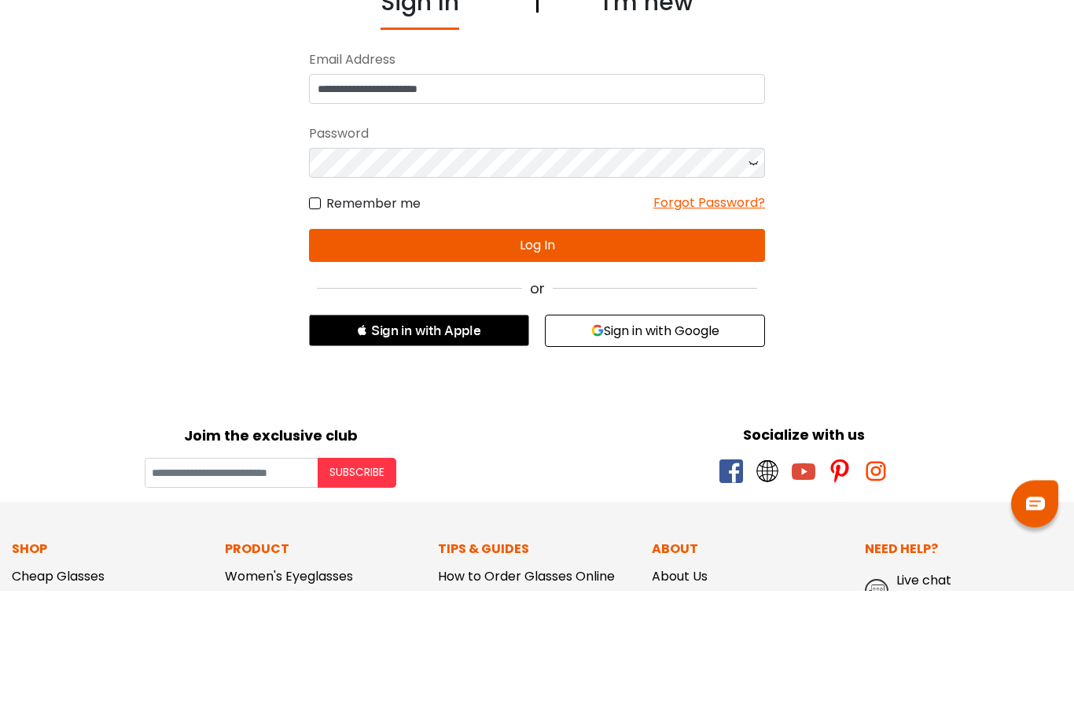
click at [666, 358] on button "Log In" at bounding box center [537, 374] width 456 height 33
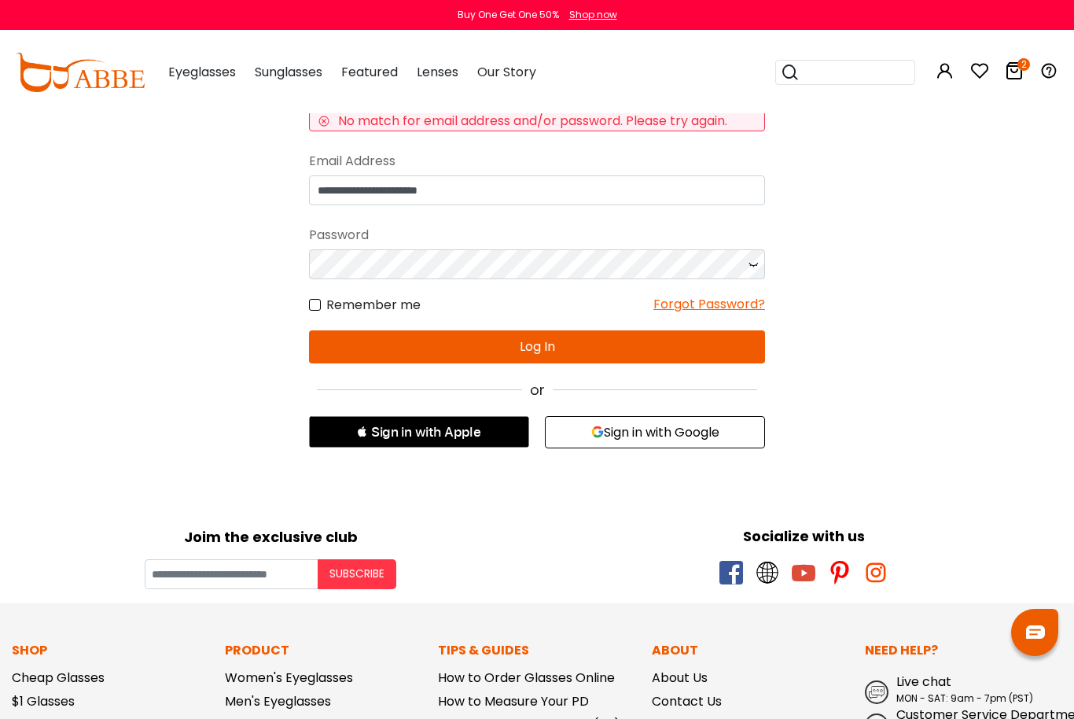
scroll to position [69, 0]
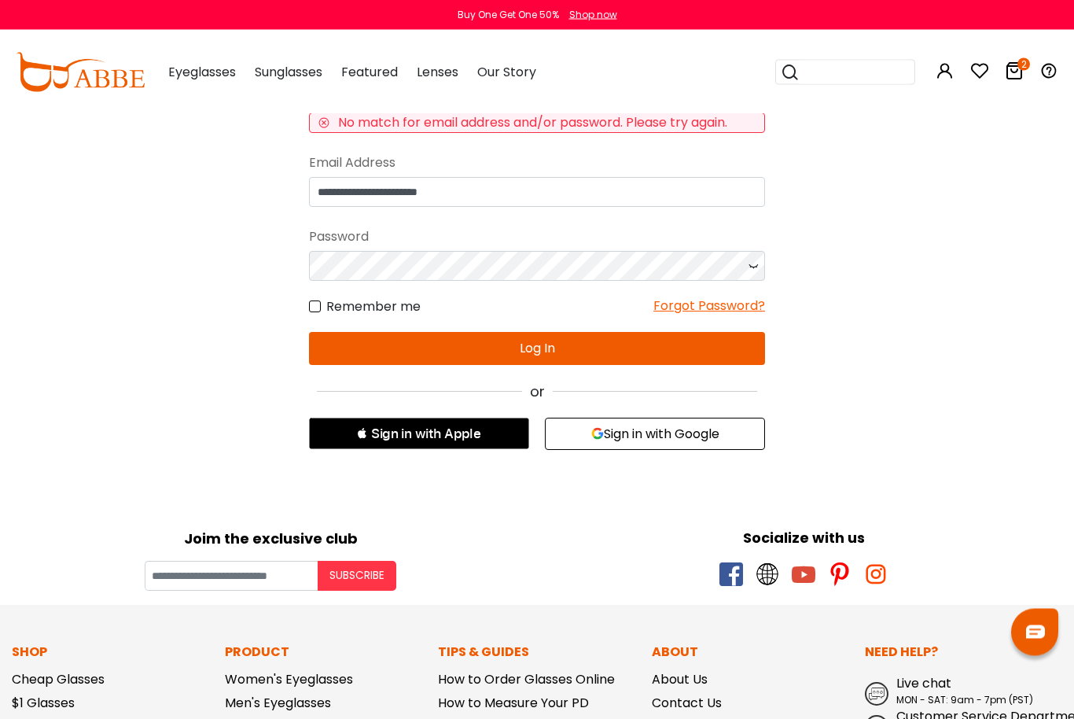
click at [727, 436] on button "Sign in with Google" at bounding box center [655, 434] width 220 height 32
click at [706, 429] on button "Sign in with Google" at bounding box center [655, 434] width 220 height 32
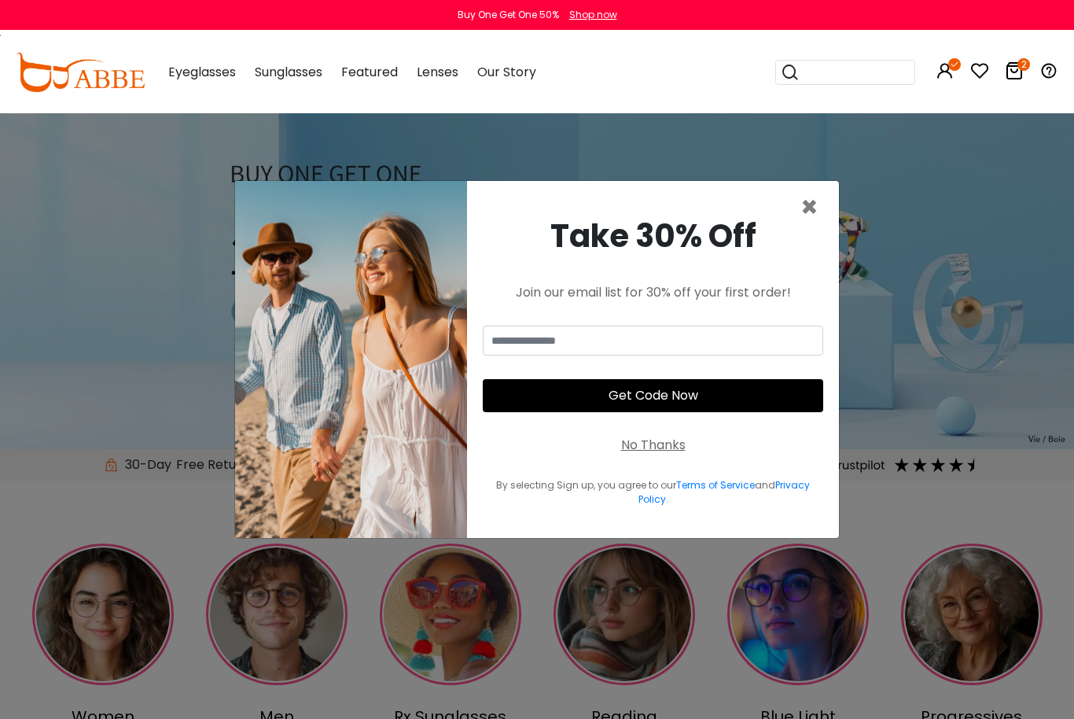
click at [802, 227] on span "×" at bounding box center [810, 207] width 18 height 40
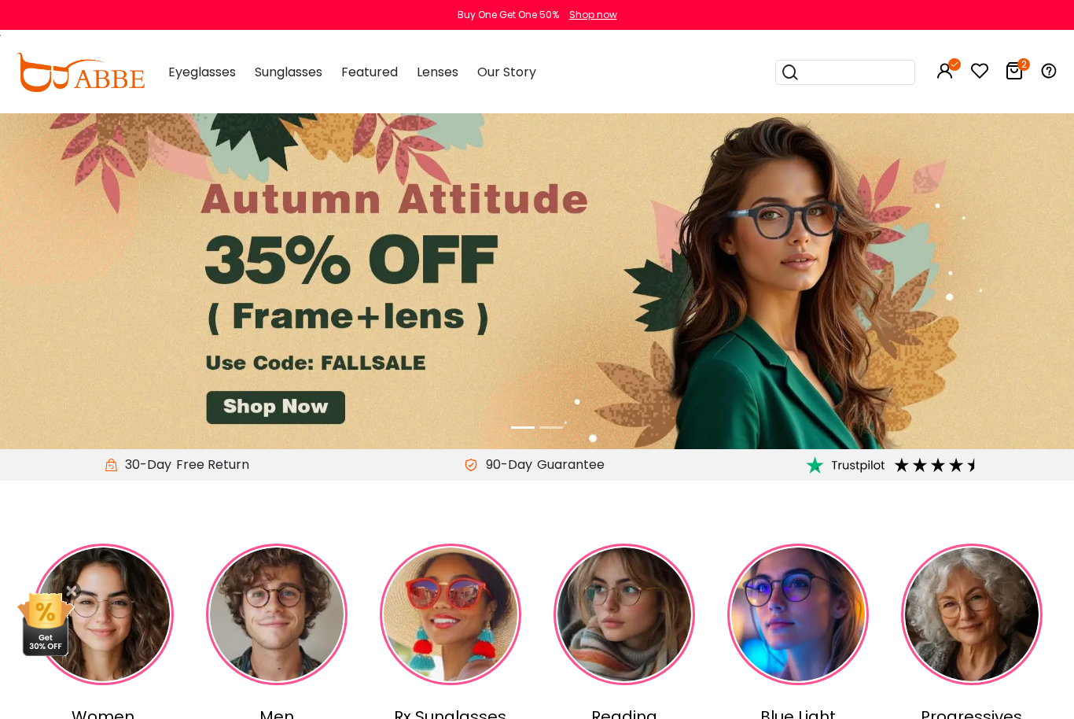
click at [1016, 68] on icon at bounding box center [1014, 70] width 19 height 19
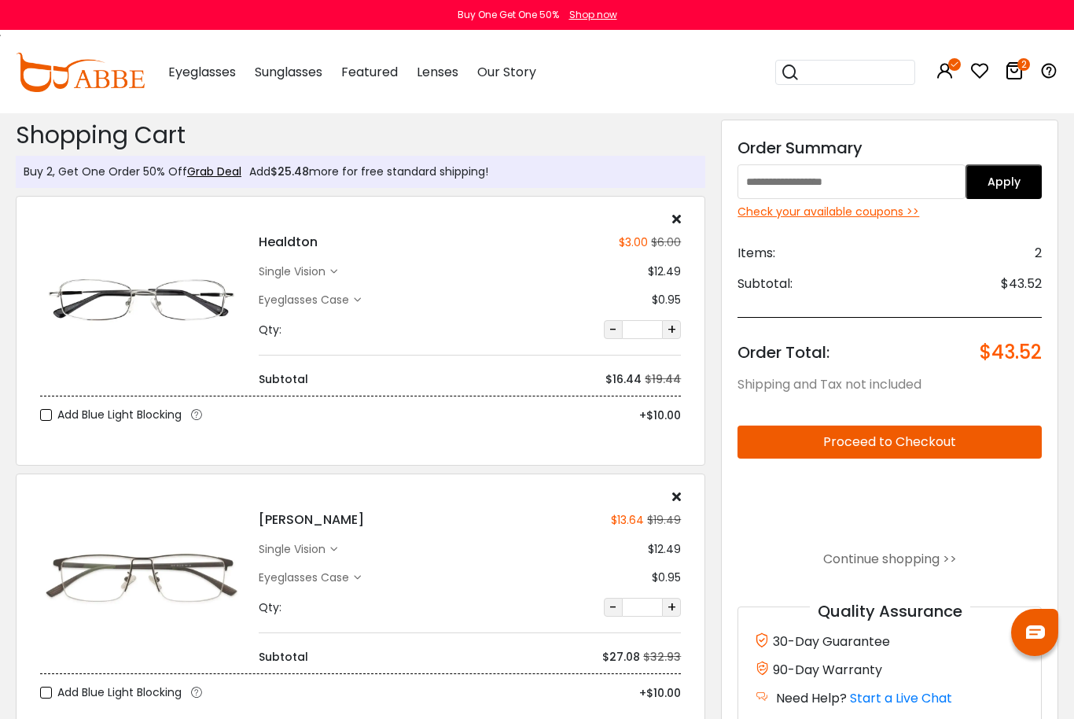
click at [879, 220] on div "Check your available coupons >>" at bounding box center [890, 212] width 304 height 17
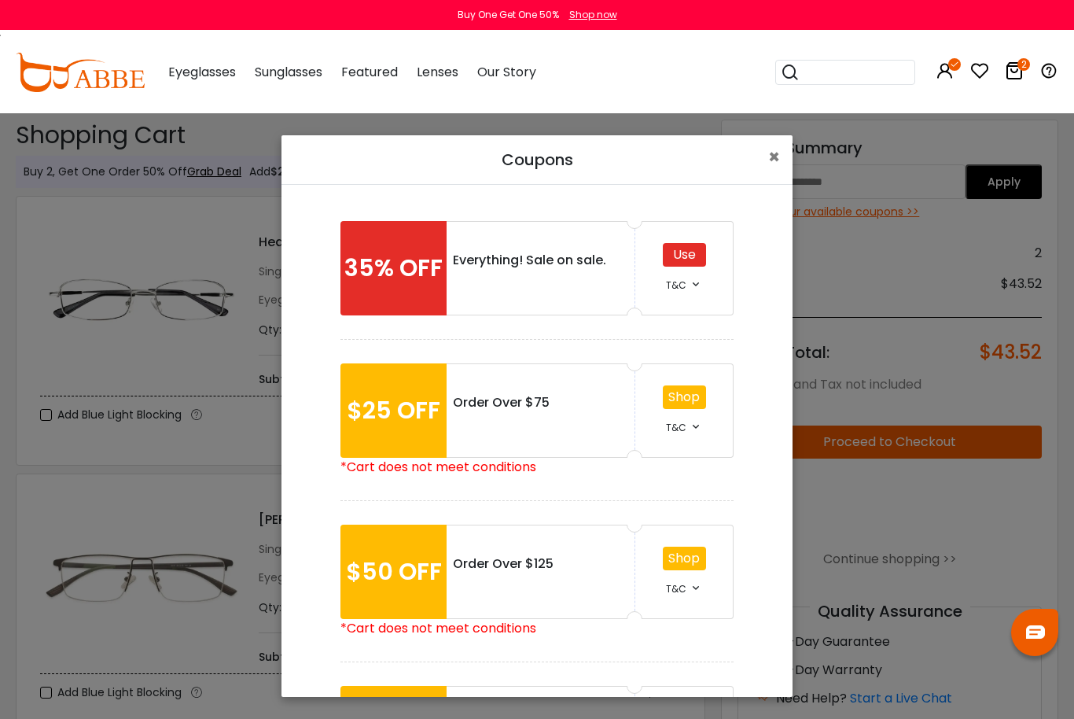
click at [569, 256] on div "Everything! Sale on sale." at bounding box center [540, 260] width 175 height 19
click at [687, 262] on div "Use" at bounding box center [684, 255] width 43 height 24
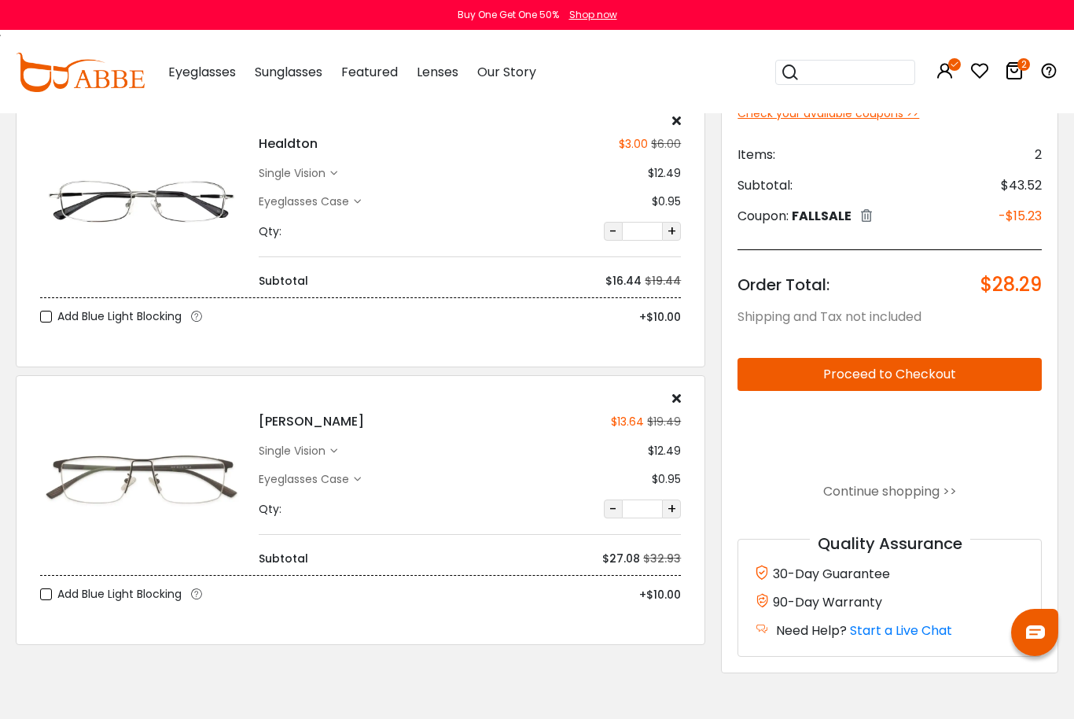
scroll to position [99, 0]
click at [949, 370] on button "Proceed to Checkout" at bounding box center [890, 373] width 304 height 33
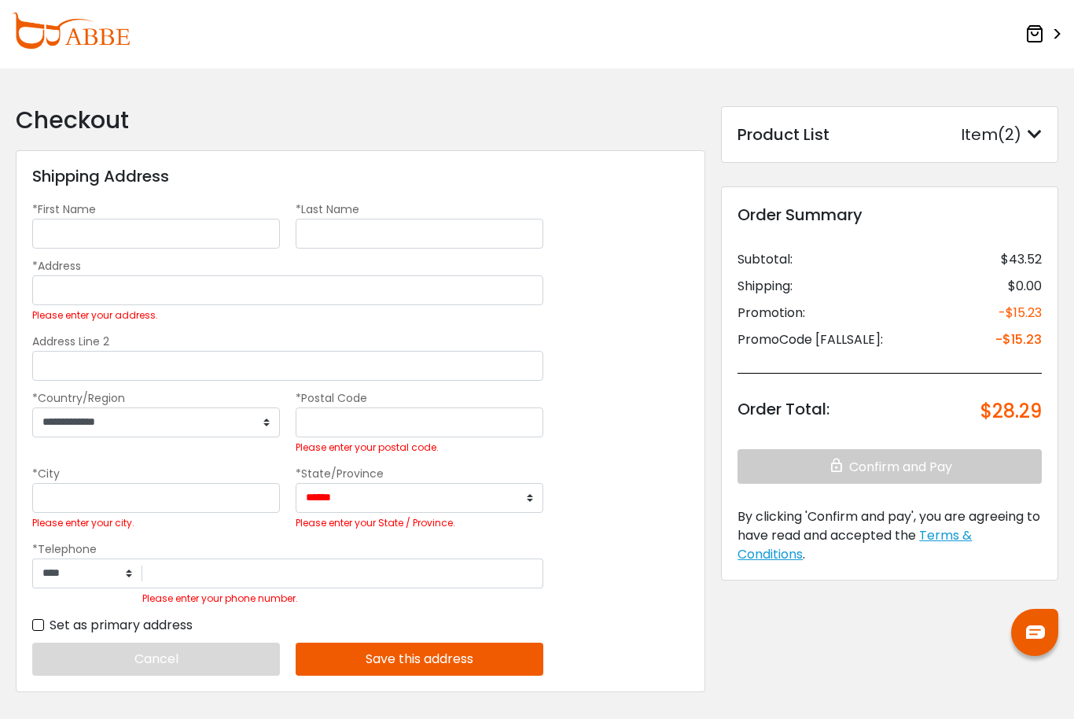
scroll to position [6, 0]
